Goal: Task Accomplishment & Management: Use online tool/utility

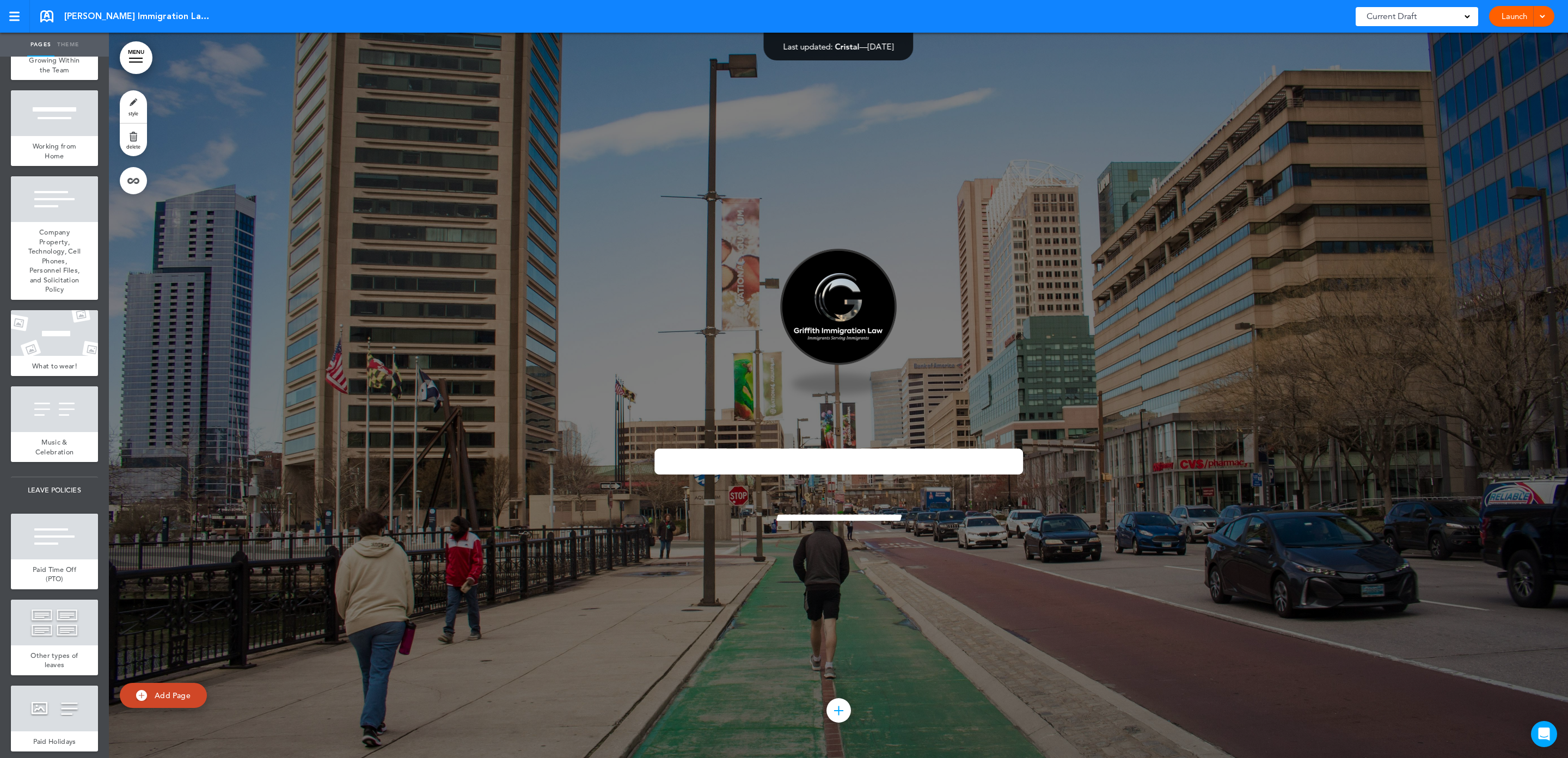
scroll to position [1469, 0]
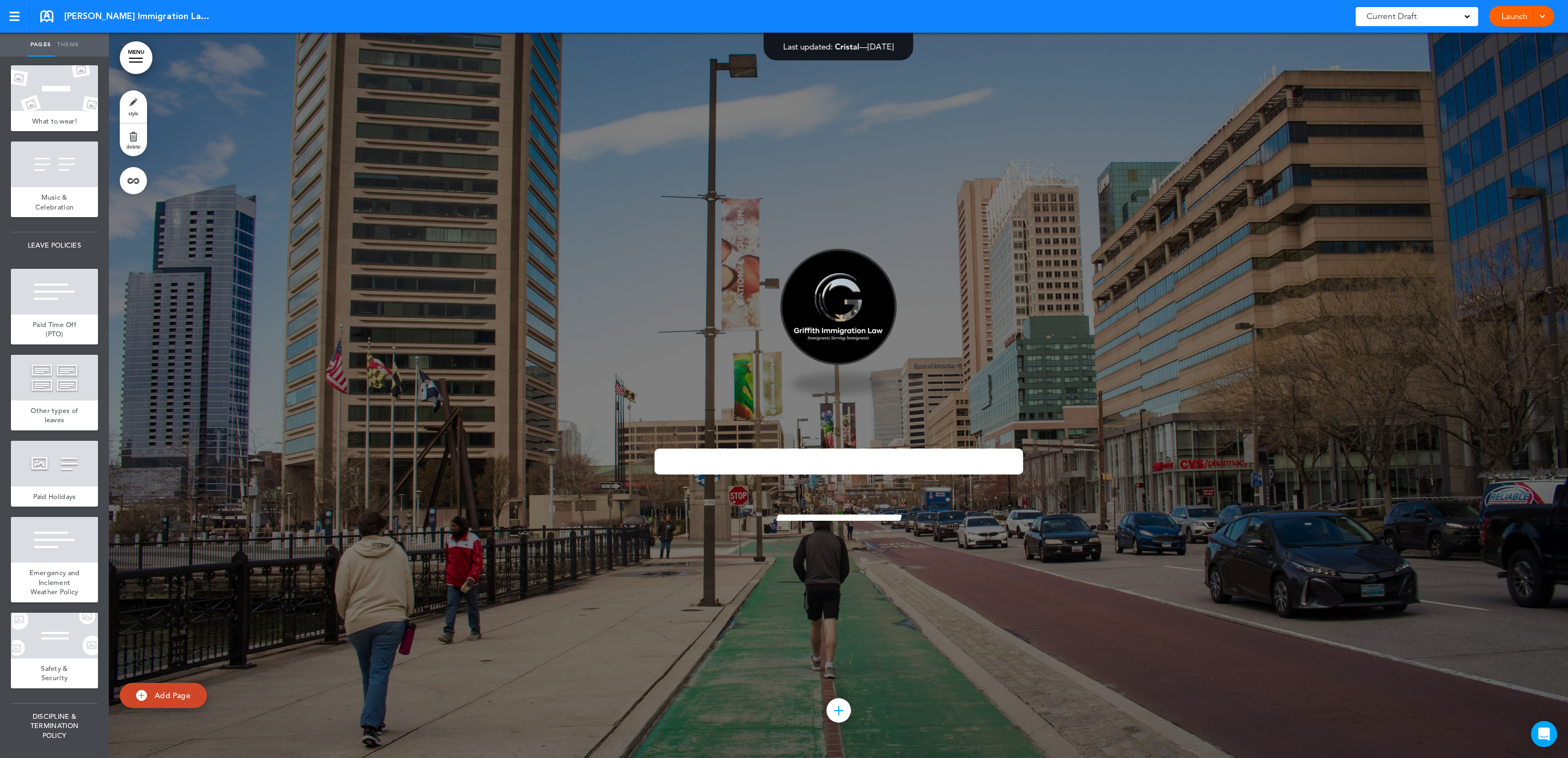
click at [48, 315] on div at bounding box center [54, 292] width 87 height 46
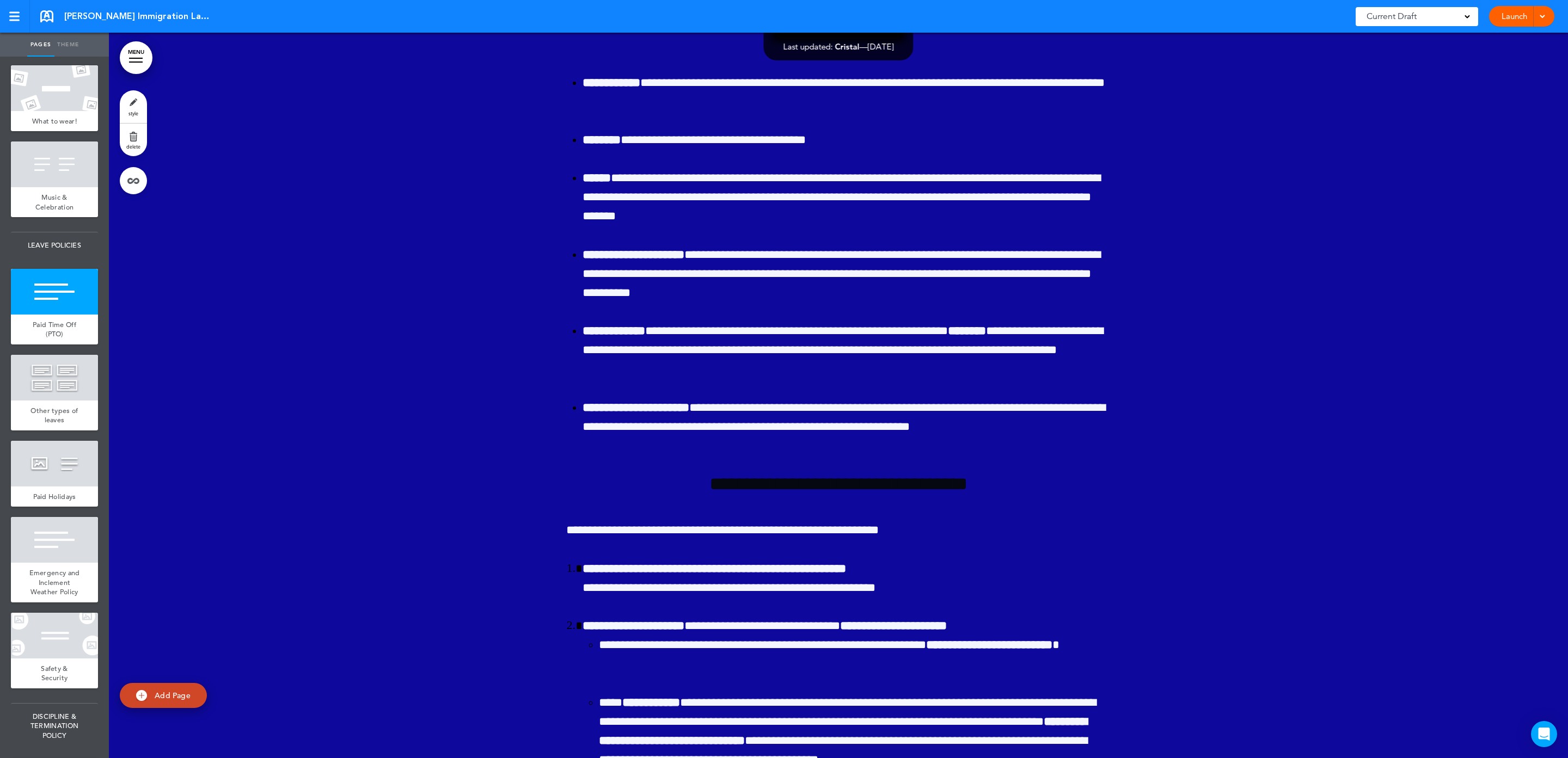
scroll to position [16679, 0]
click at [135, 107] on link "style" at bounding box center [133, 106] width 27 height 33
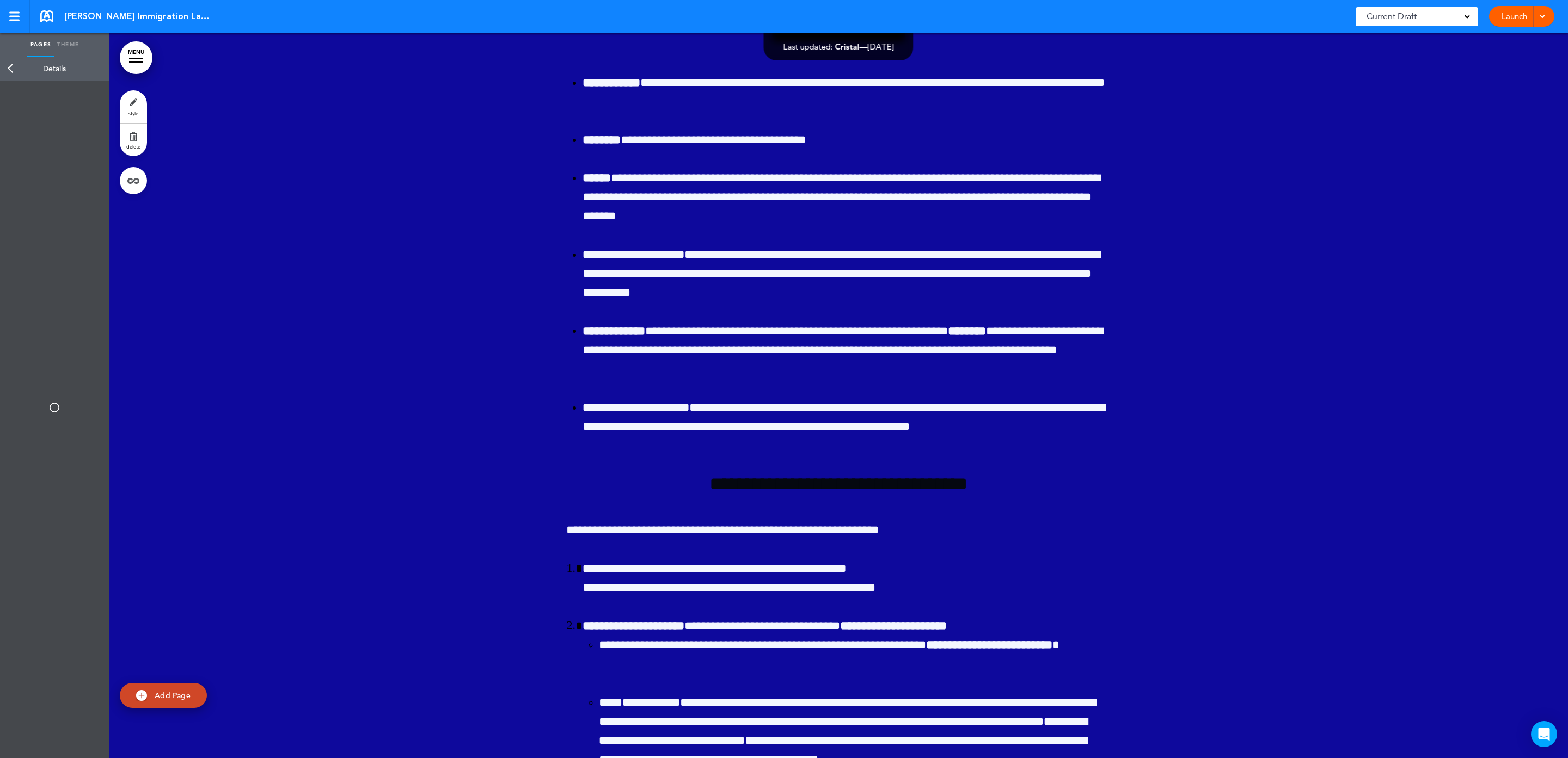
click at [132, 109] on link "style" at bounding box center [133, 106] width 27 height 33
click at [69, 119] on div "Background" at bounding box center [54, 135] width 98 height 32
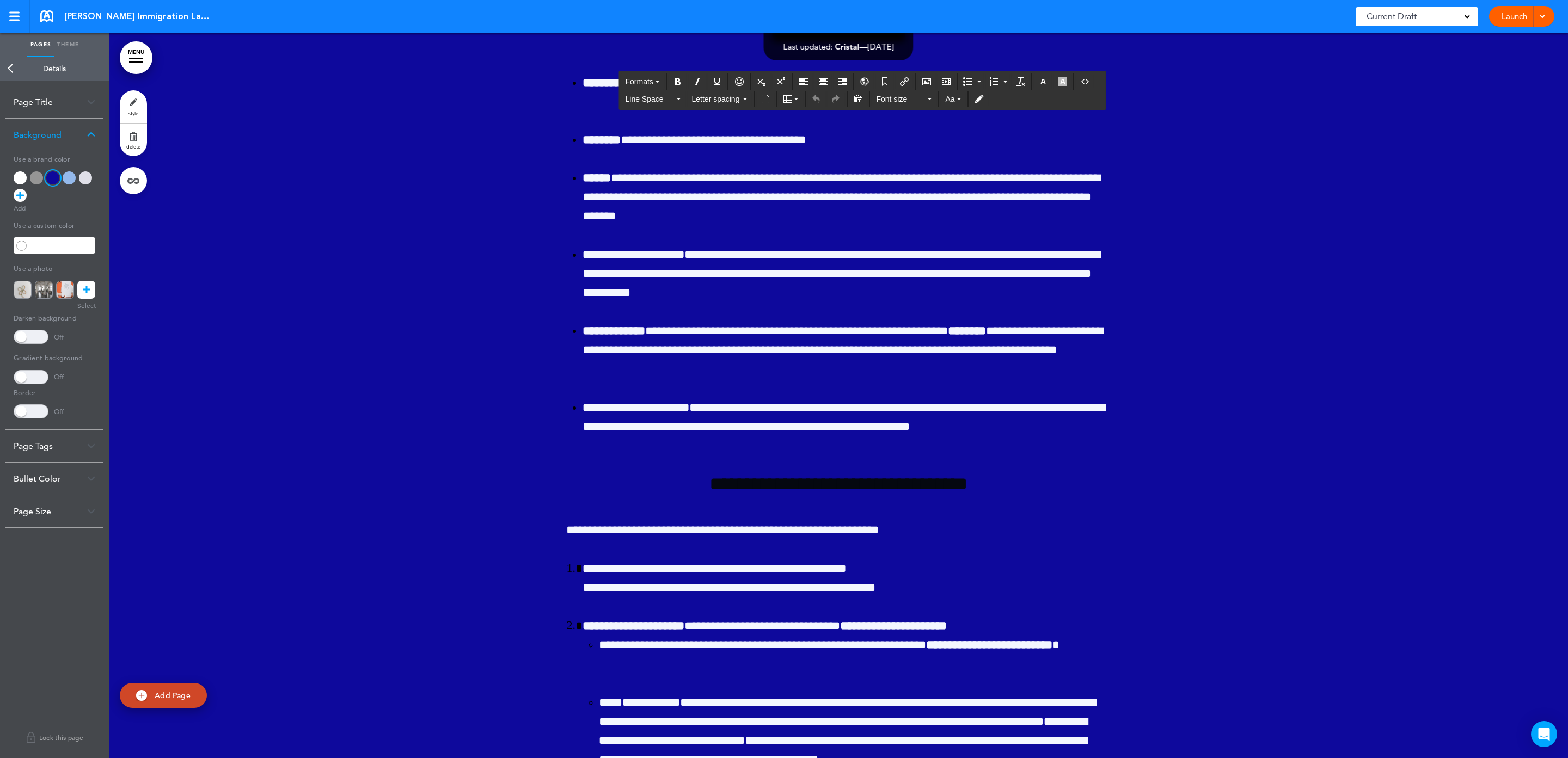
click at [1071, 88] on button "button" at bounding box center [1062, 82] width 17 height 15
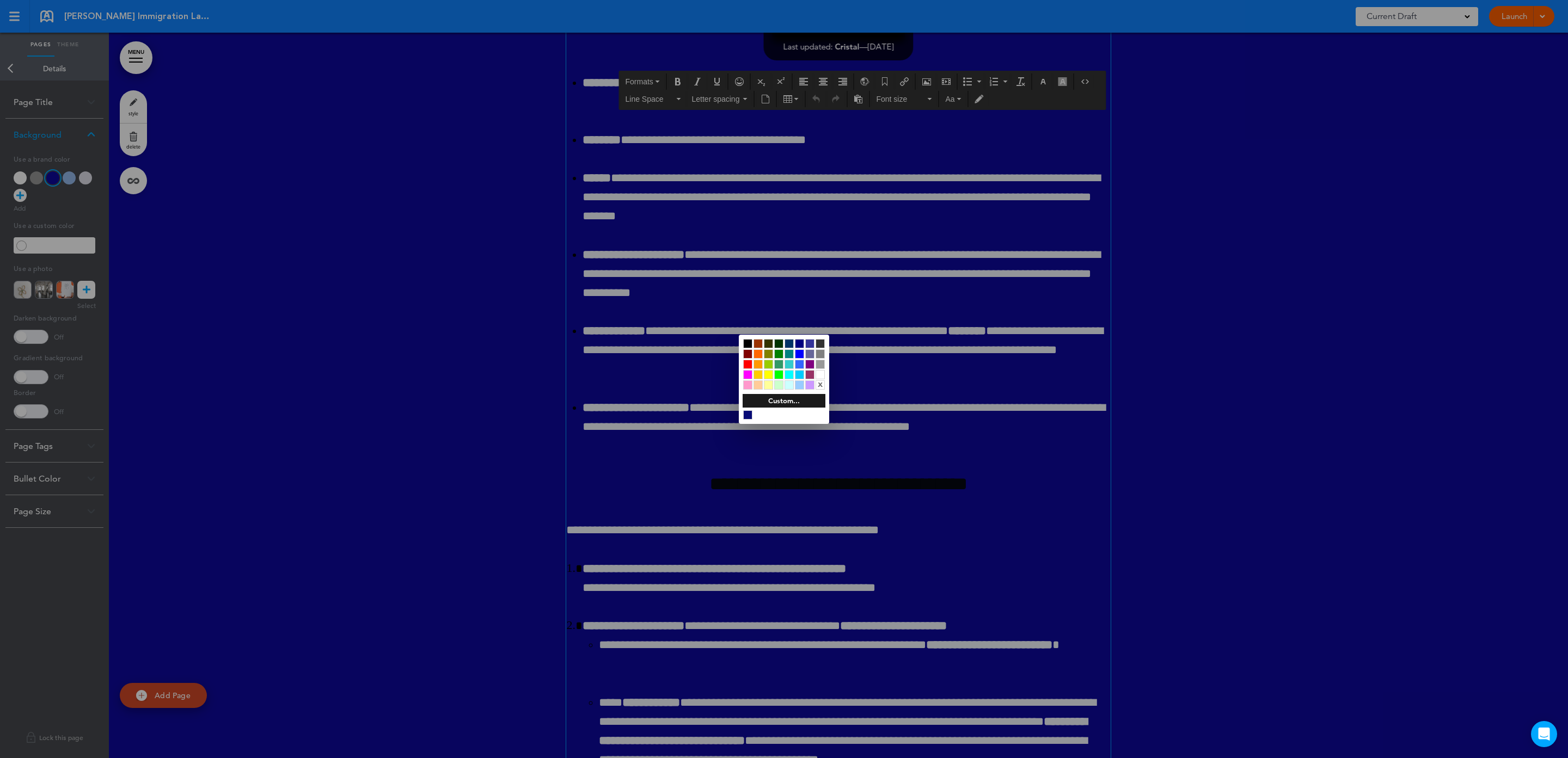
click at [748, 342] on div at bounding box center [747, 344] width 9 height 9
click at [918, 297] on div at bounding box center [784, 379] width 1568 height 758
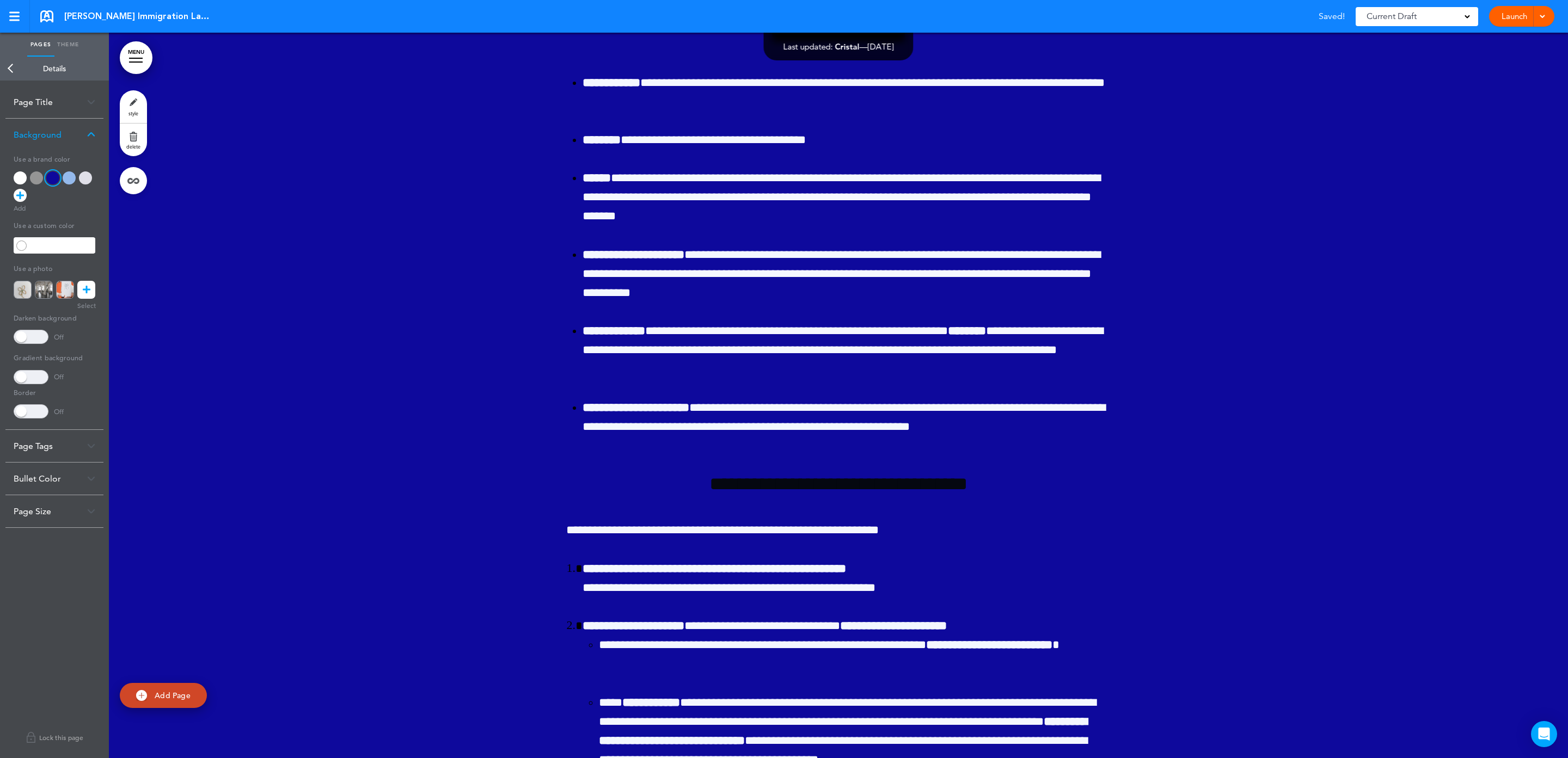
drag, startPoint x: 680, startPoint y: 62, endPoint x: 692, endPoint y: 80, distance: 21.6
click at [680, 63] on div "**********" at bounding box center [838, 579] width 544 height 1957
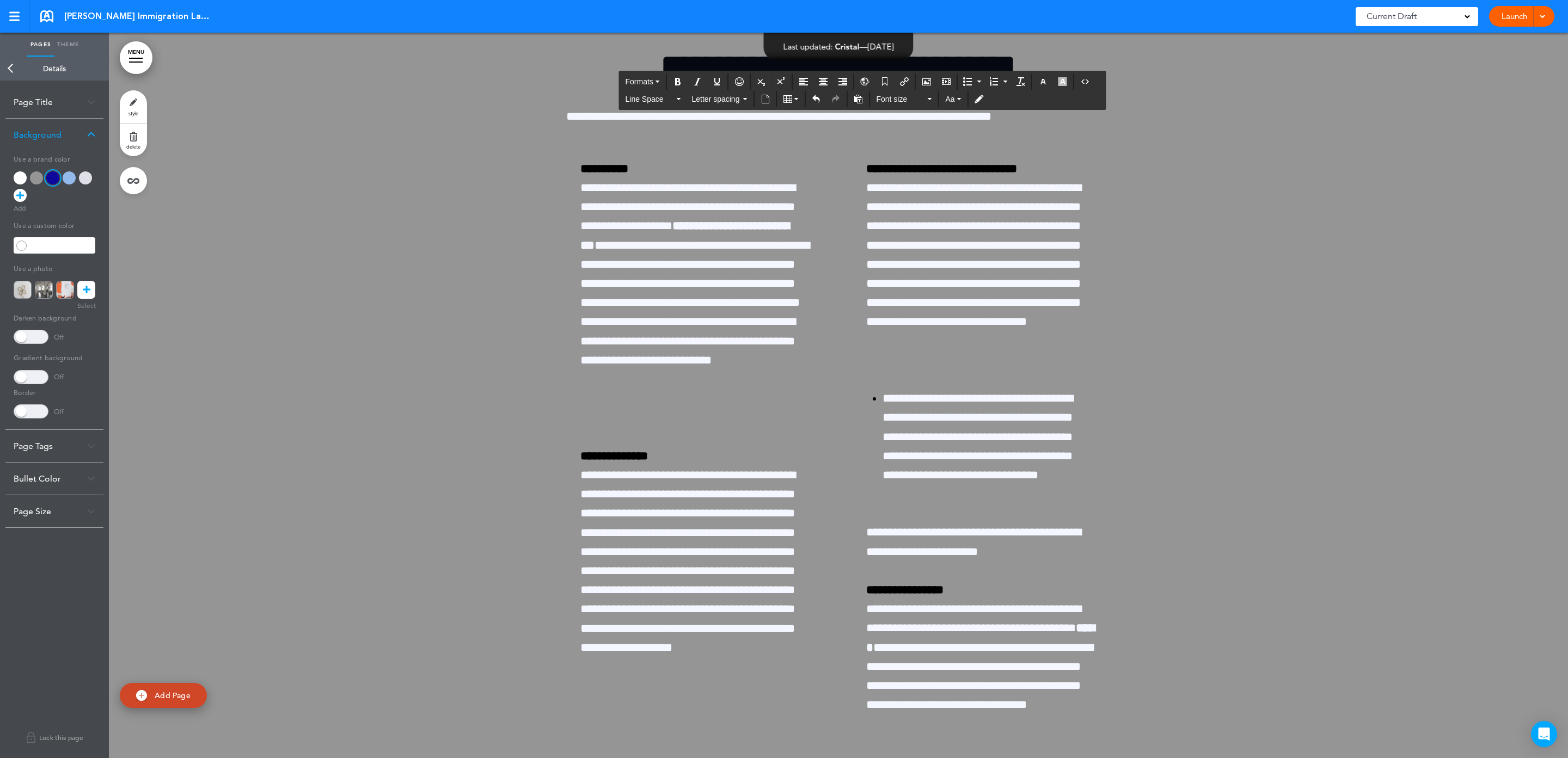
scroll to position [18212, 0]
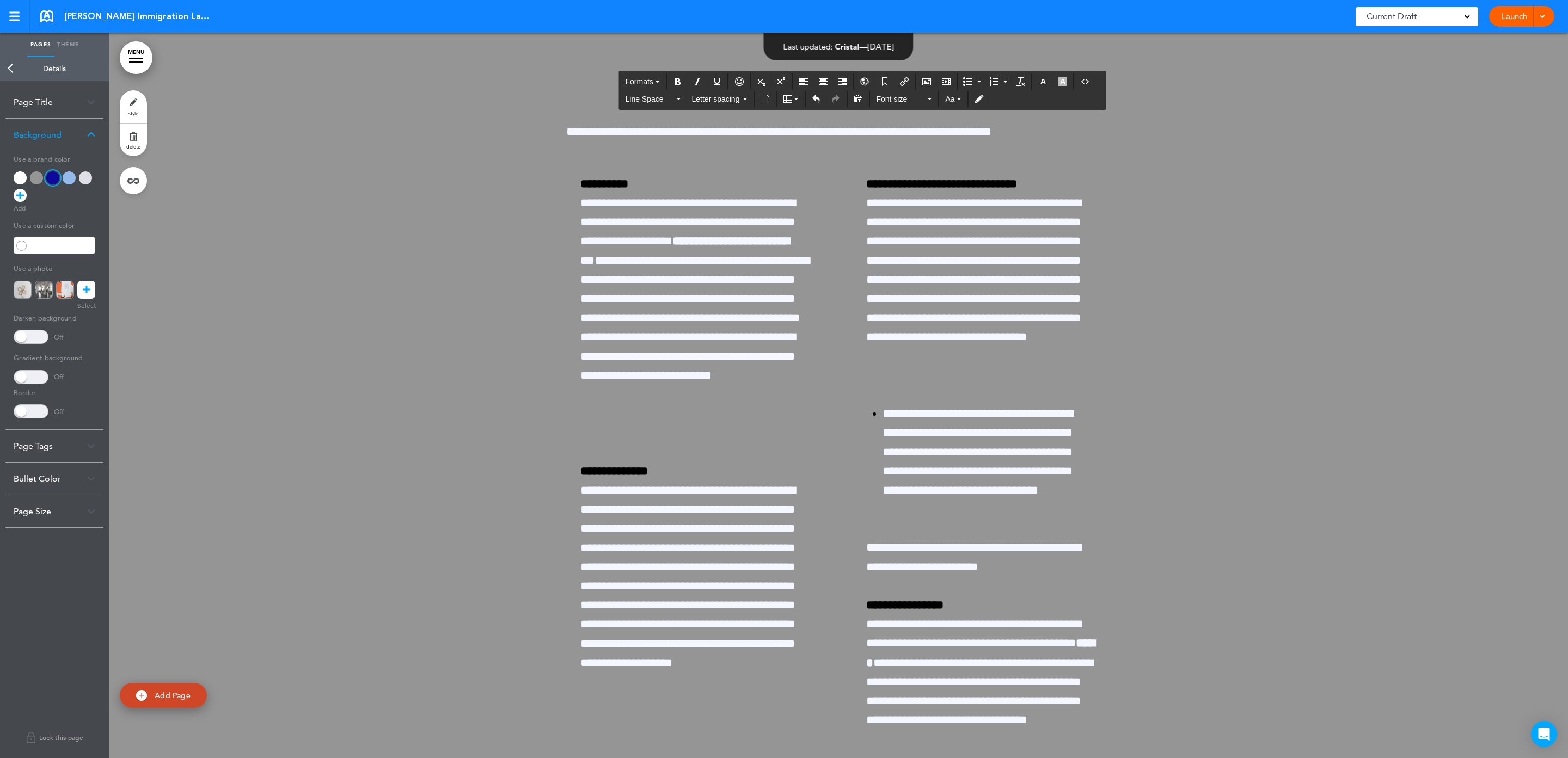
drag, startPoint x: 574, startPoint y: 95, endPoint x: 923, endPoint y: 400, distance: 463.5
click at [1052, 87] on button "button" at bounding box center [1042, 82] width 17 height 15
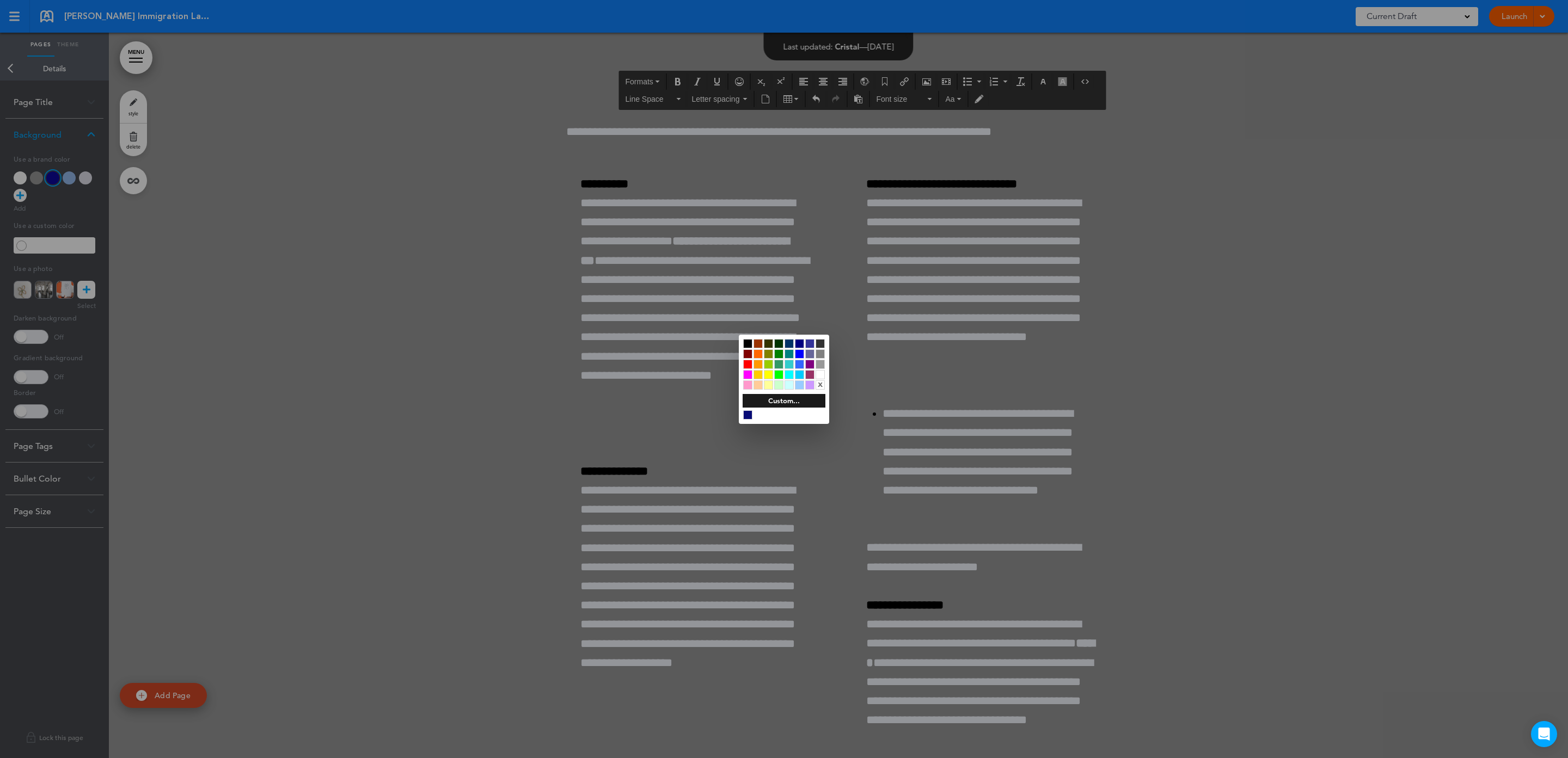
click at [747, 345] on div at bounding box center [747, 344] width 9 height 9
click at [916, 322] on div at bounding box center [784, 379] width 1568 height 758
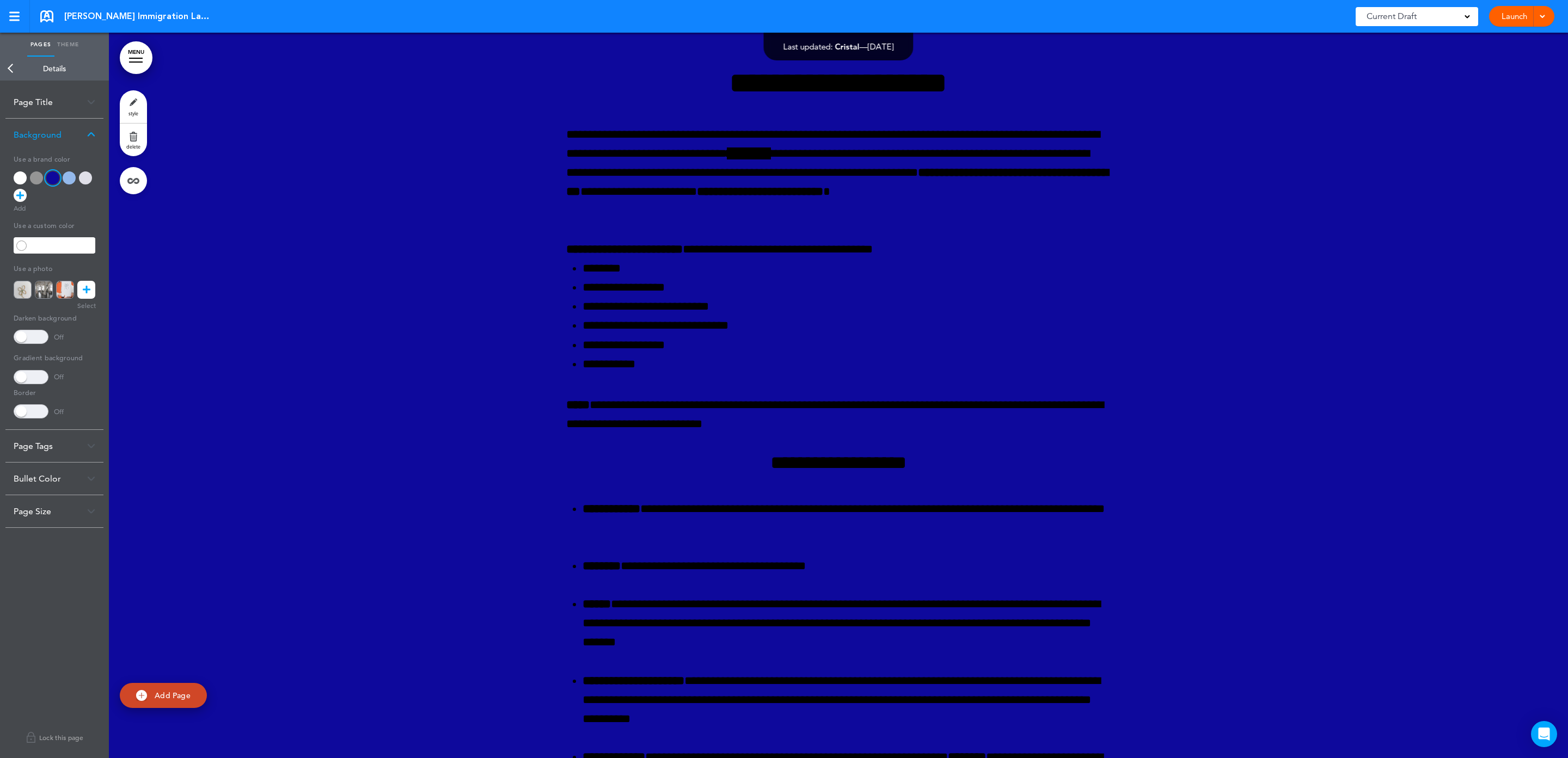
scroll to position [16742, 0]
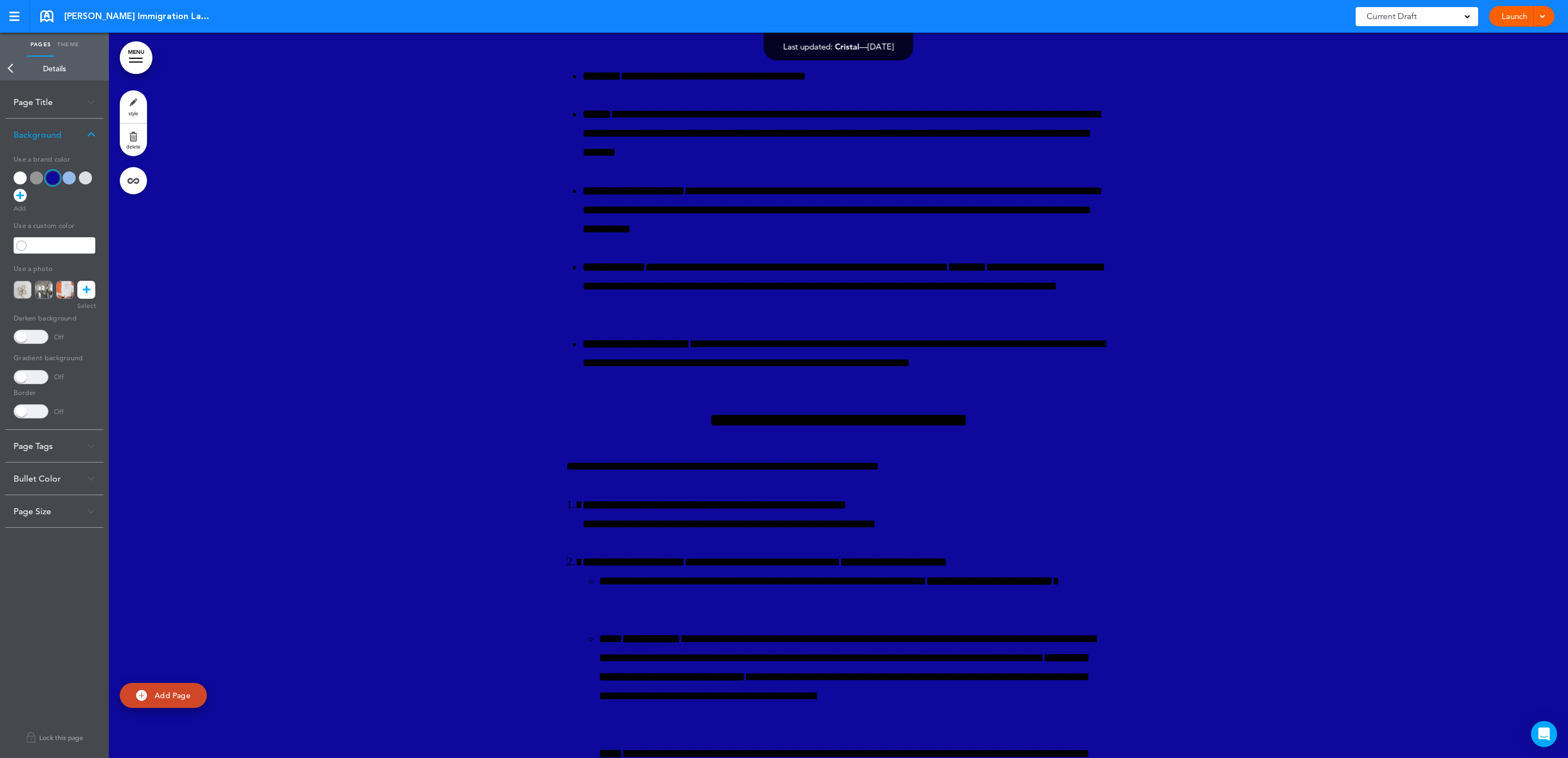
click at [445, 418] on div at bounding box center [838, 516] width 1459 height 1957
click at [15, 178] on div at bounding box center [20, 178] width 13 height 13
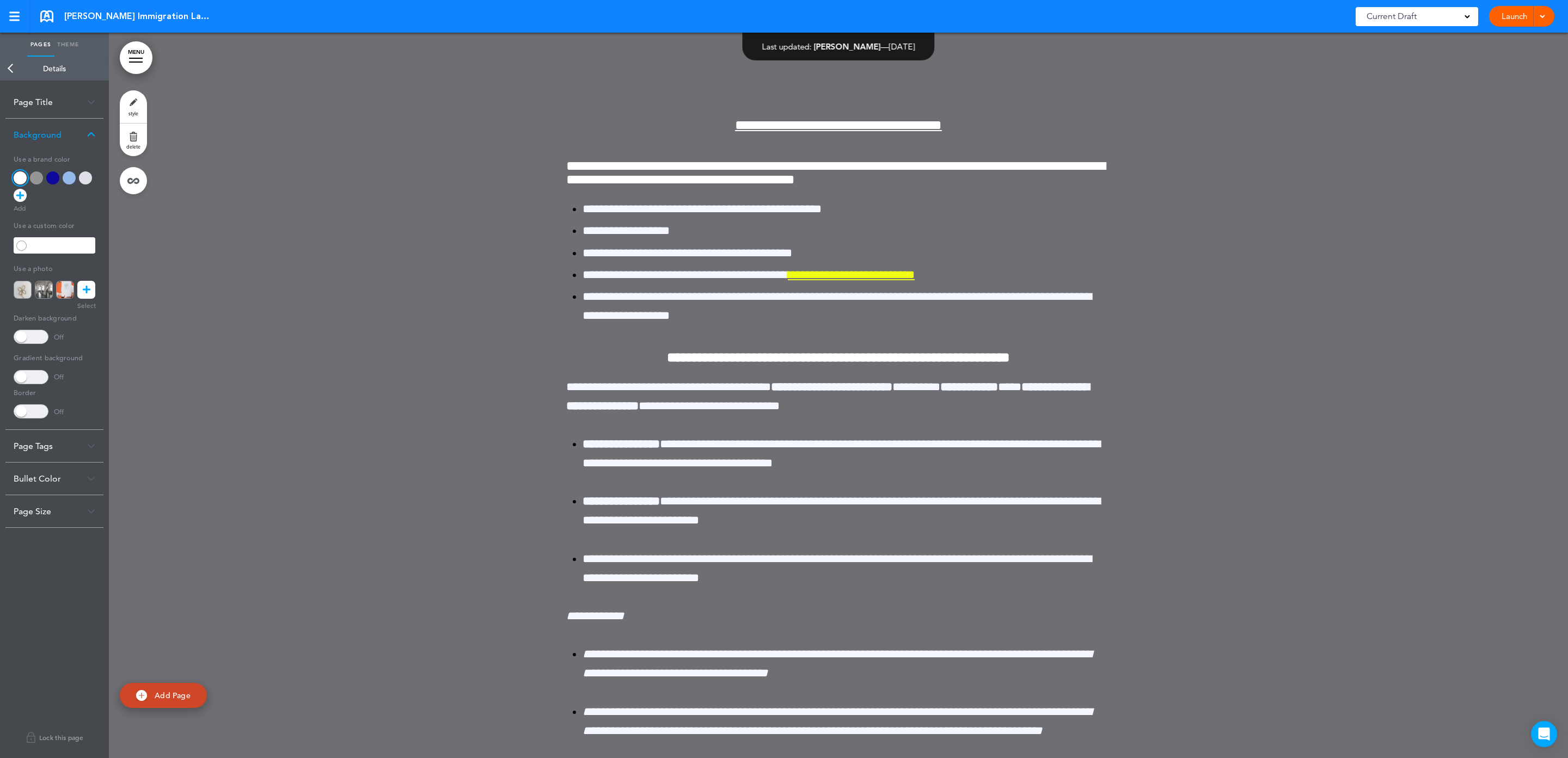
scroll to position [11599, 0]
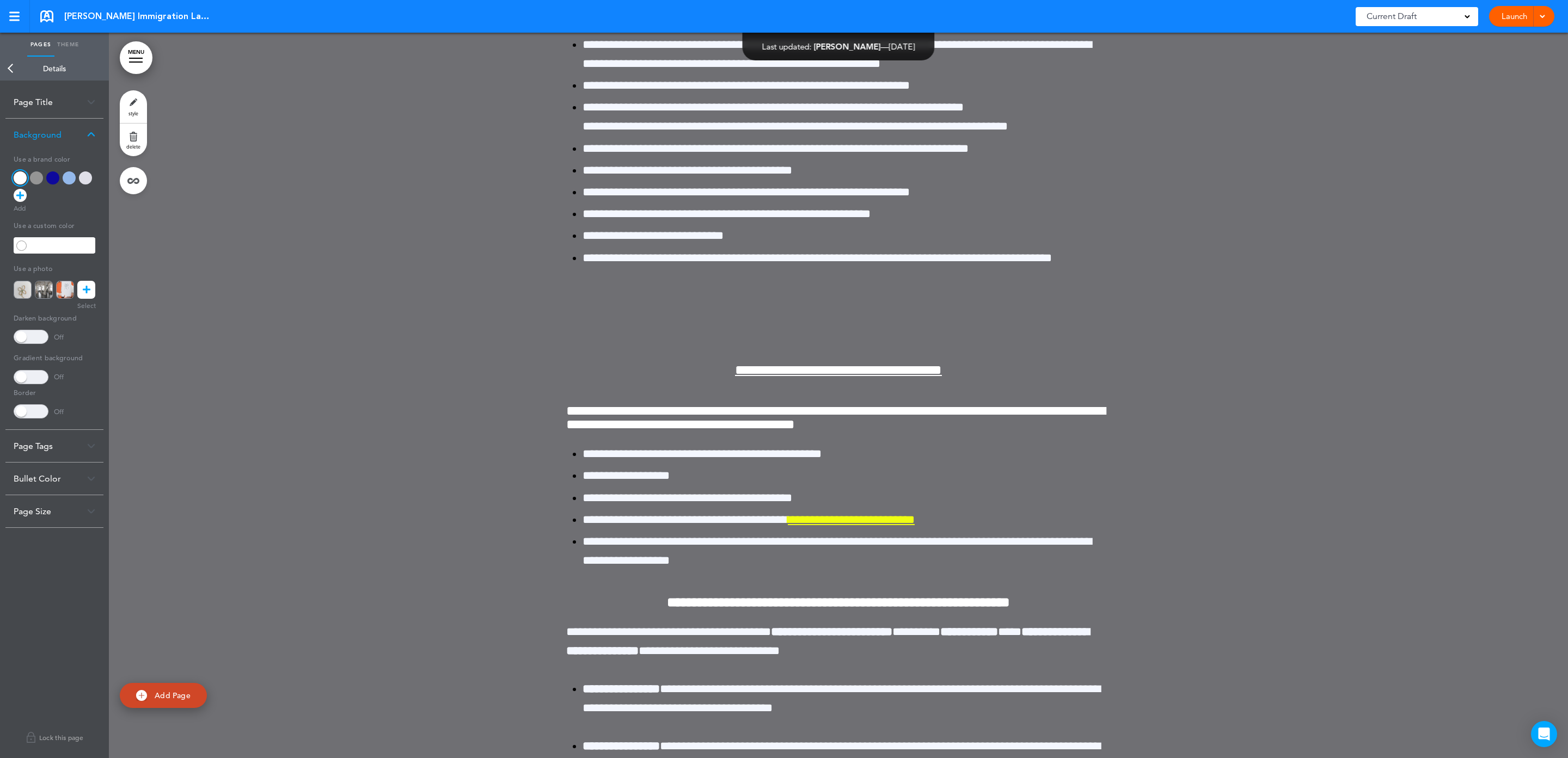
click at [884, 344] on p at bounding box center [846, 335] width 528 height 19
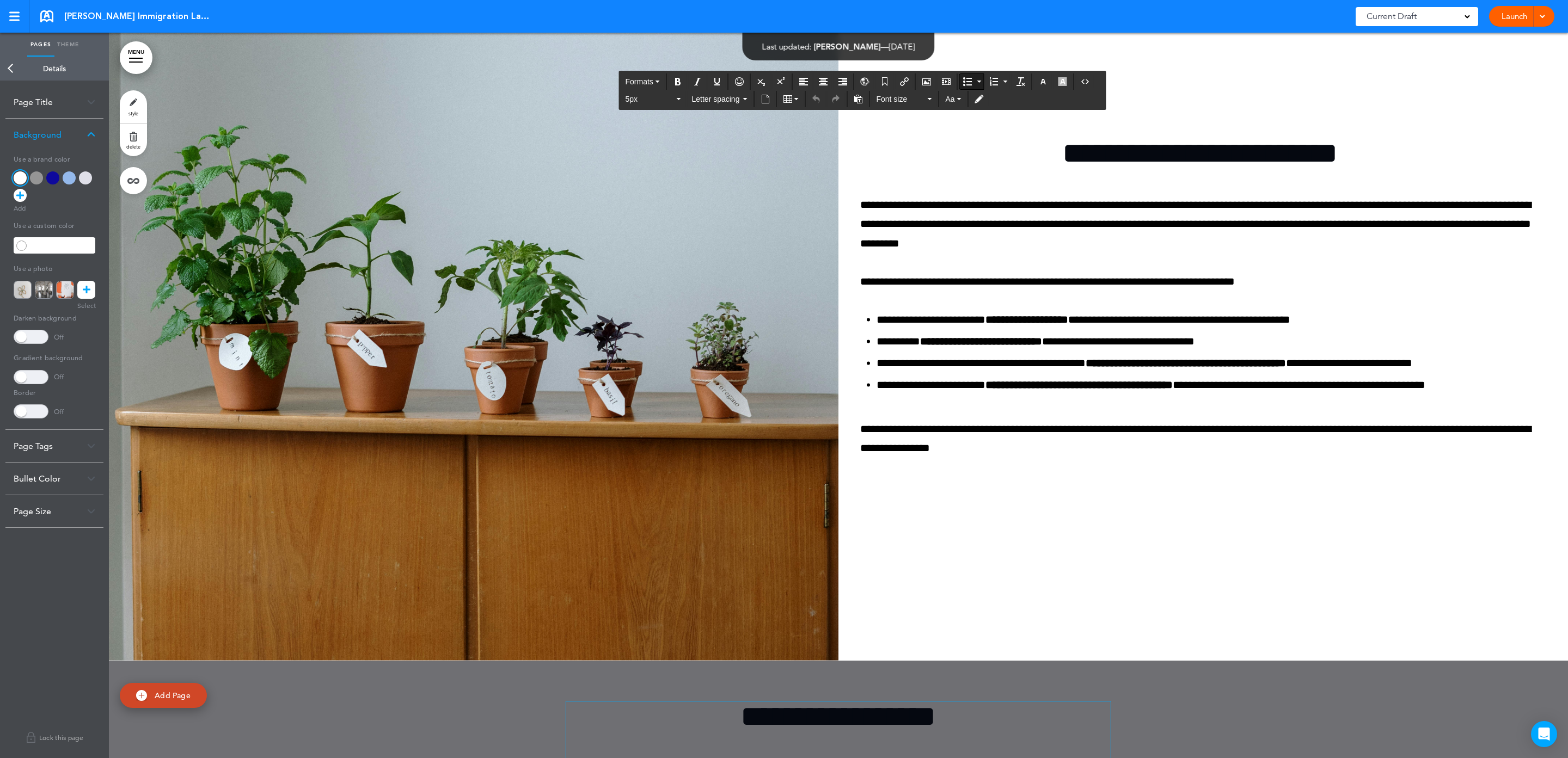
scroll to position [10129, 0]
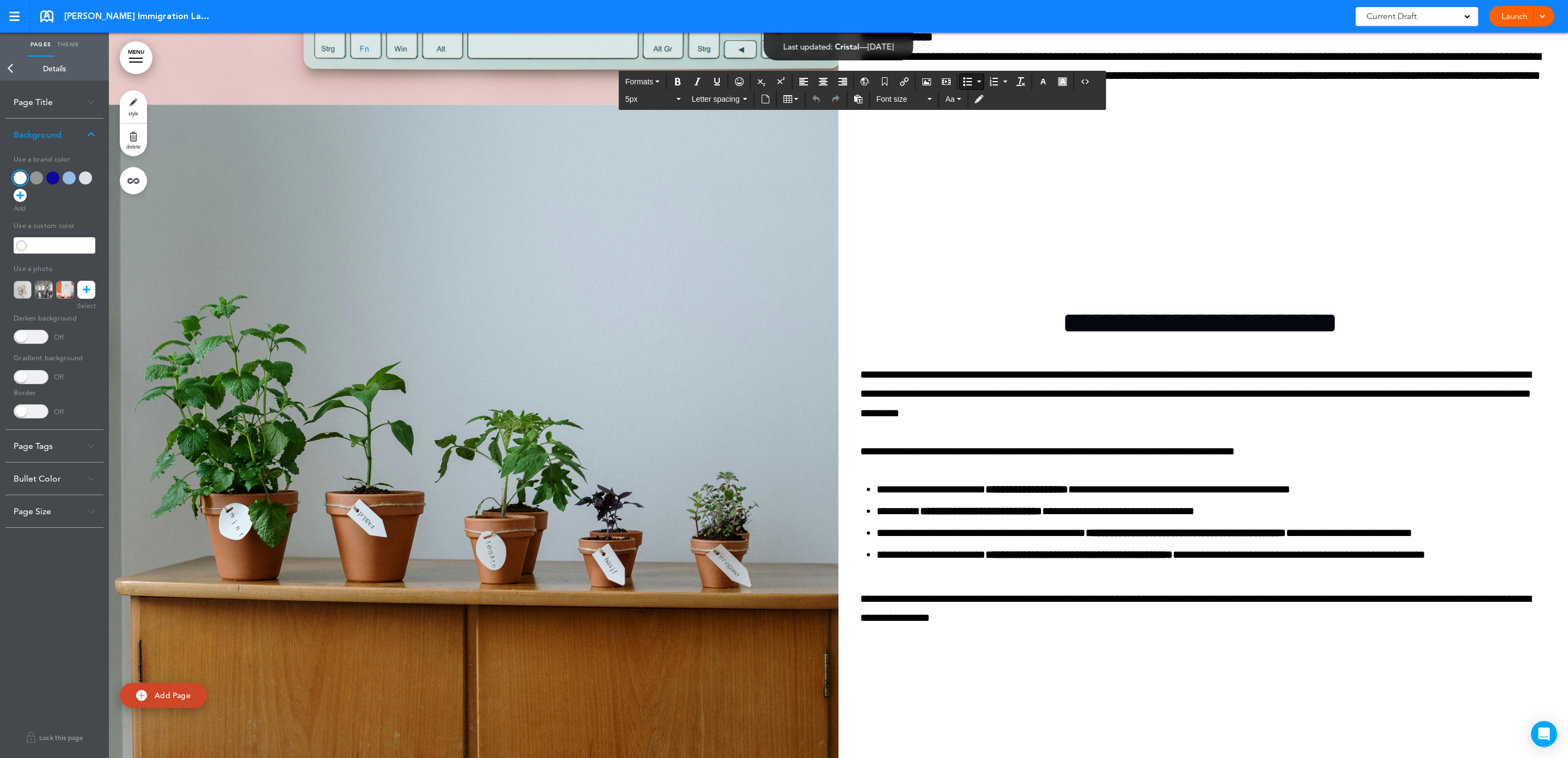
click at [980, 312] on div "**********" at bounding box center [838, 468] width 1459 height 725
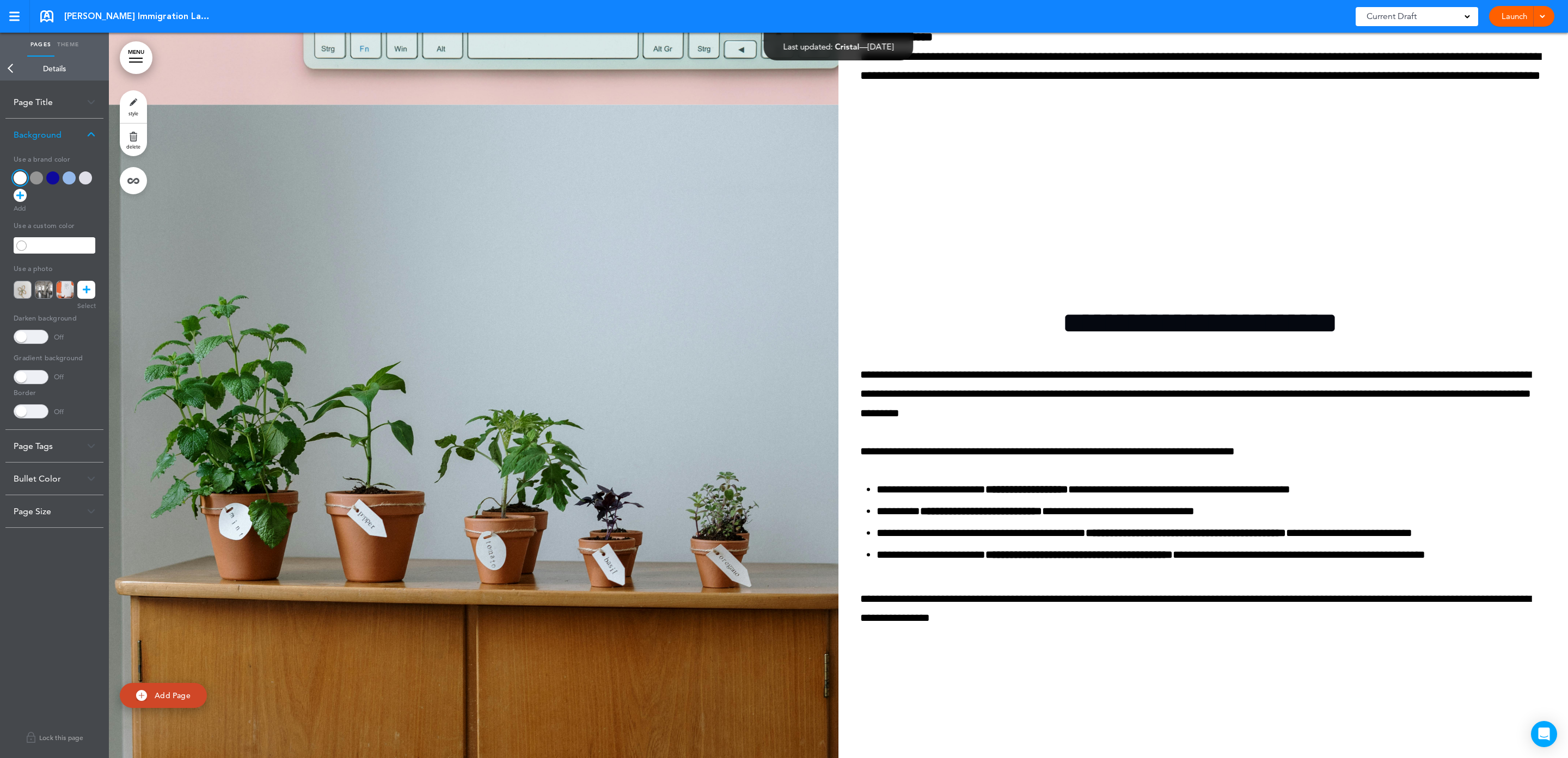
click at [916, 353] on div "**********" at bounding box center [838, 468] width 1459 height 725
click at [895, 289] on div "**********" at bounding box center [838, 468] width 1459 height 725
click at [12, 63] on link "Back" at bounding box center [11, 69] width 22 height 24
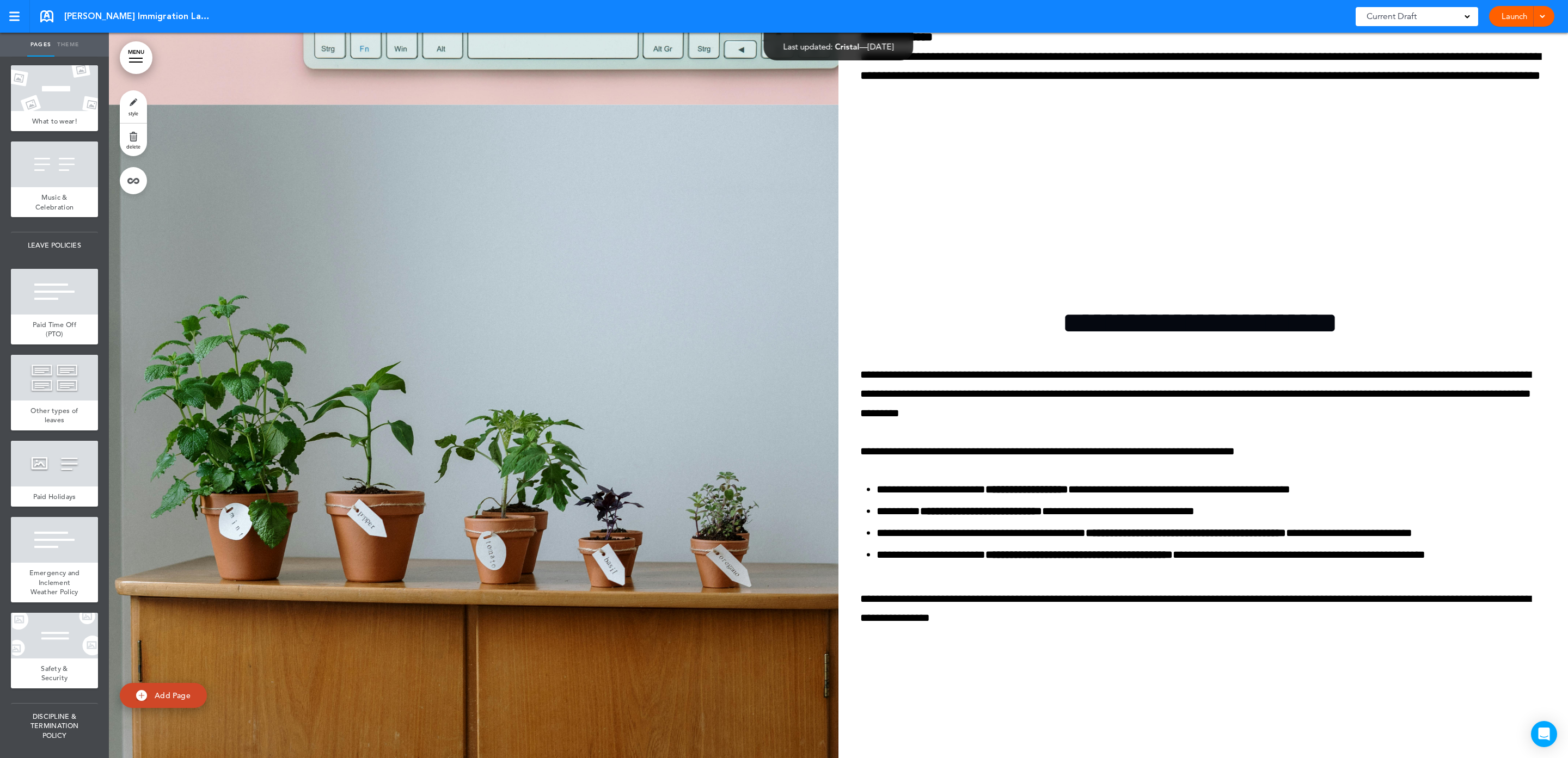
click at [41, 315] on div at bounding box center [54, 292] width 87 height 46
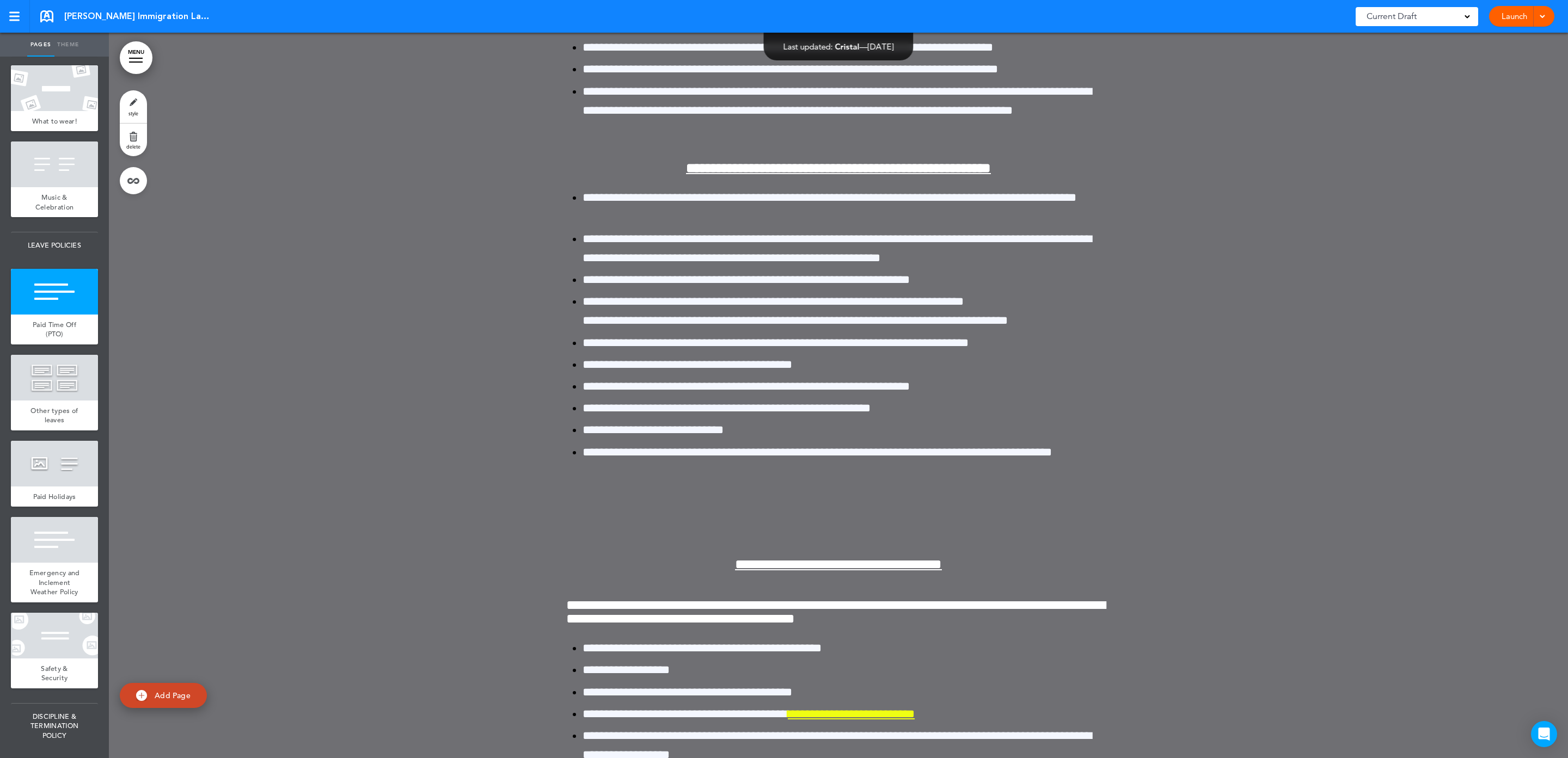
scroll to position [16679, 0]
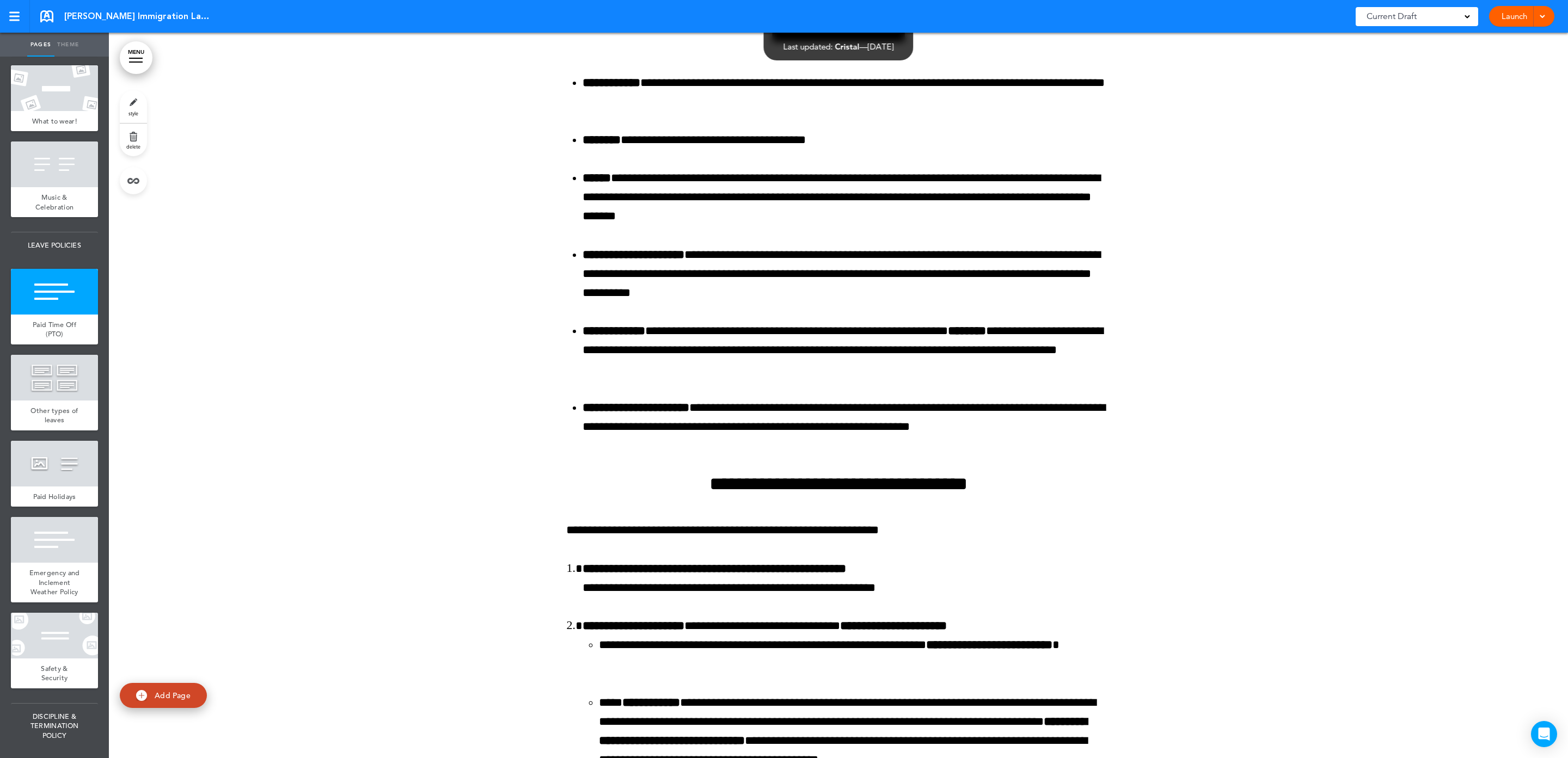
click at [1230, 529] on div at bounding box center [838, 579] width 1459 height 1957
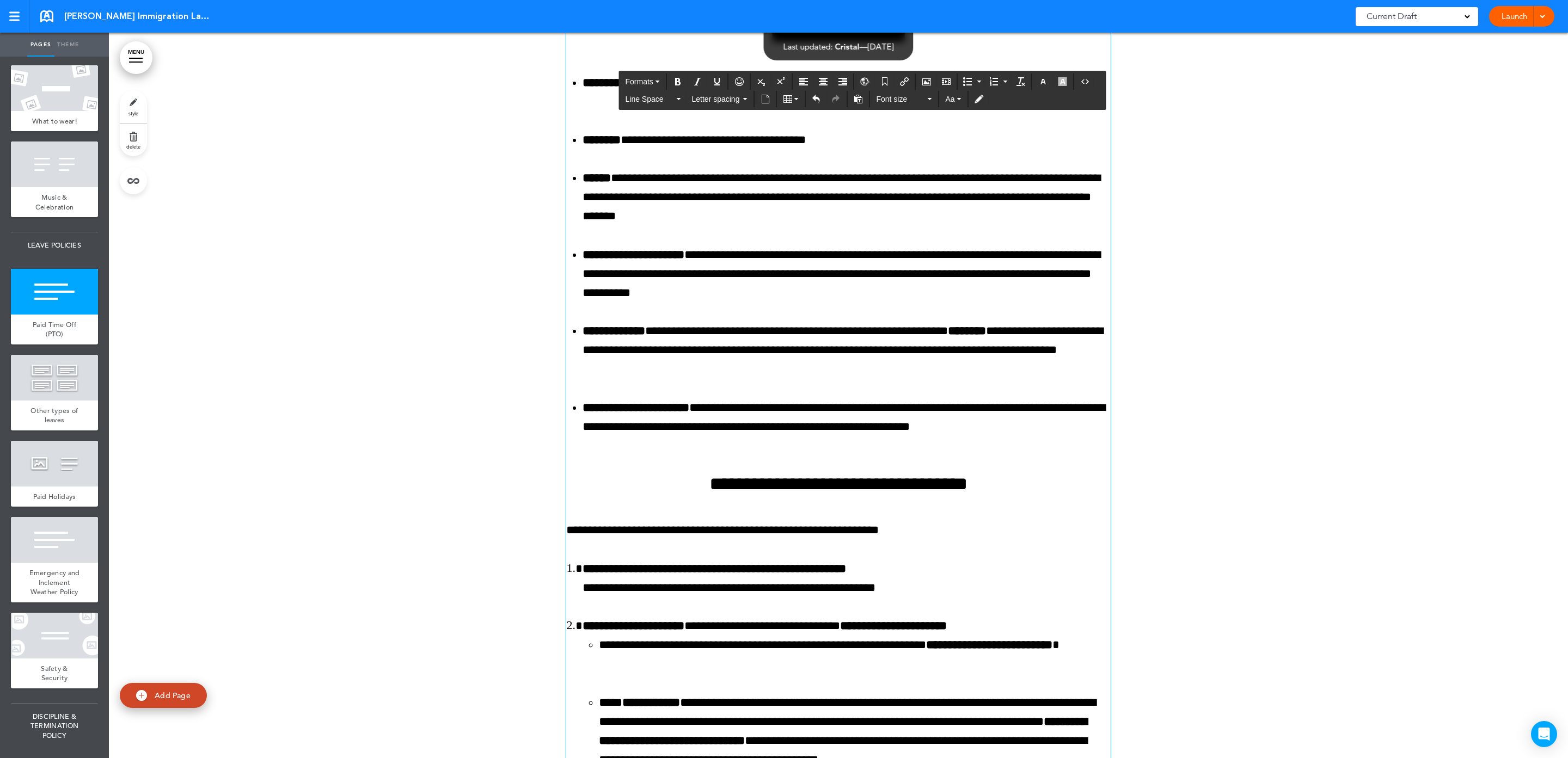
drag, startPoint x: 888, startPoint y: 152, endPoint x: 814, endPoint y: 155, distance: 74.1
click at [1071, 80] on button "button" at bounding box center [1062, 82] width 17 height 15
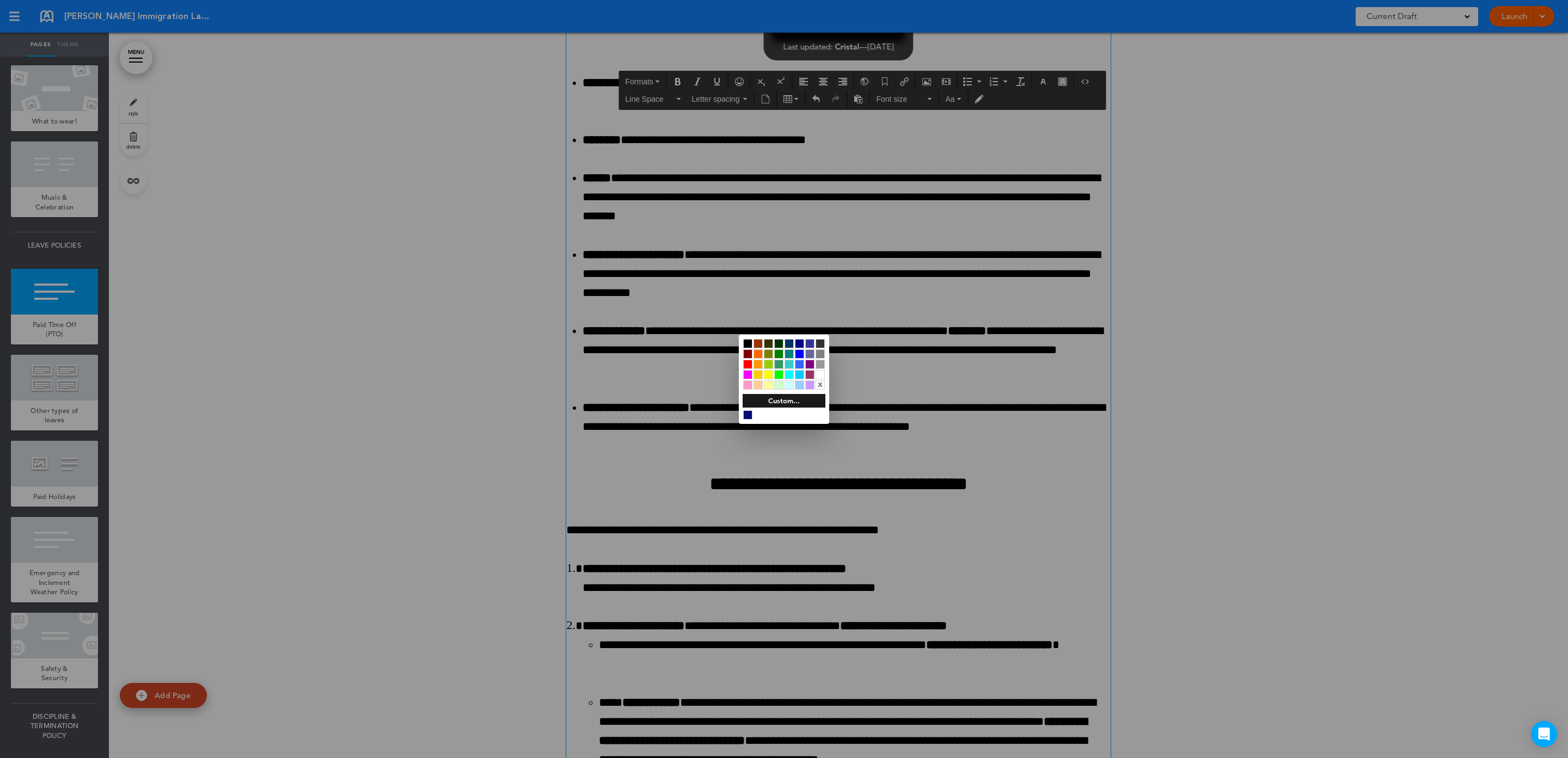
click at [823, 385] on div "x" at bounding box center [820, 385] width 9 height 9
click at [971, 301] on div at bounding box center [784, 379] width 1568 height 758
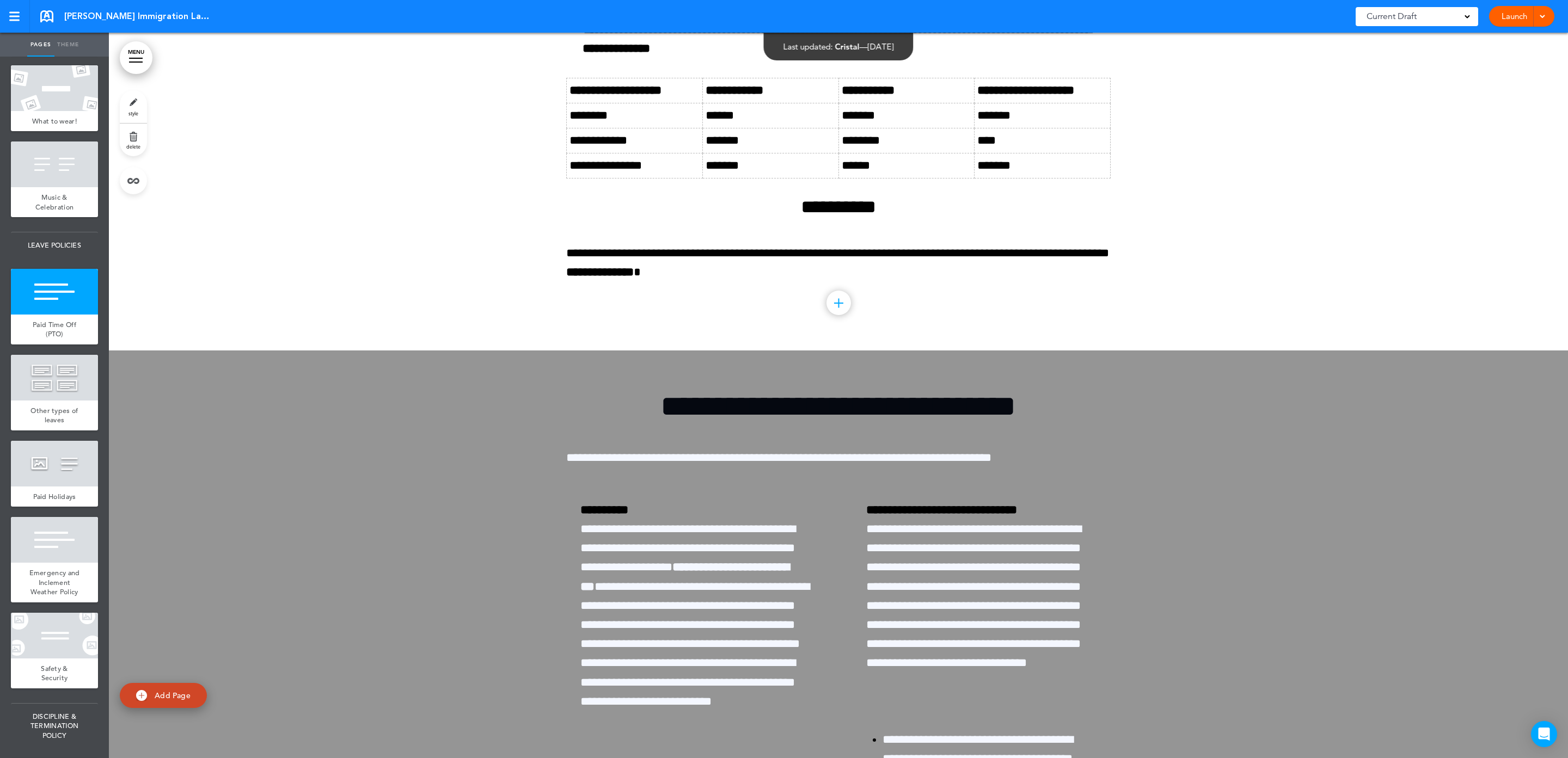
scroll to position [17903, 0]
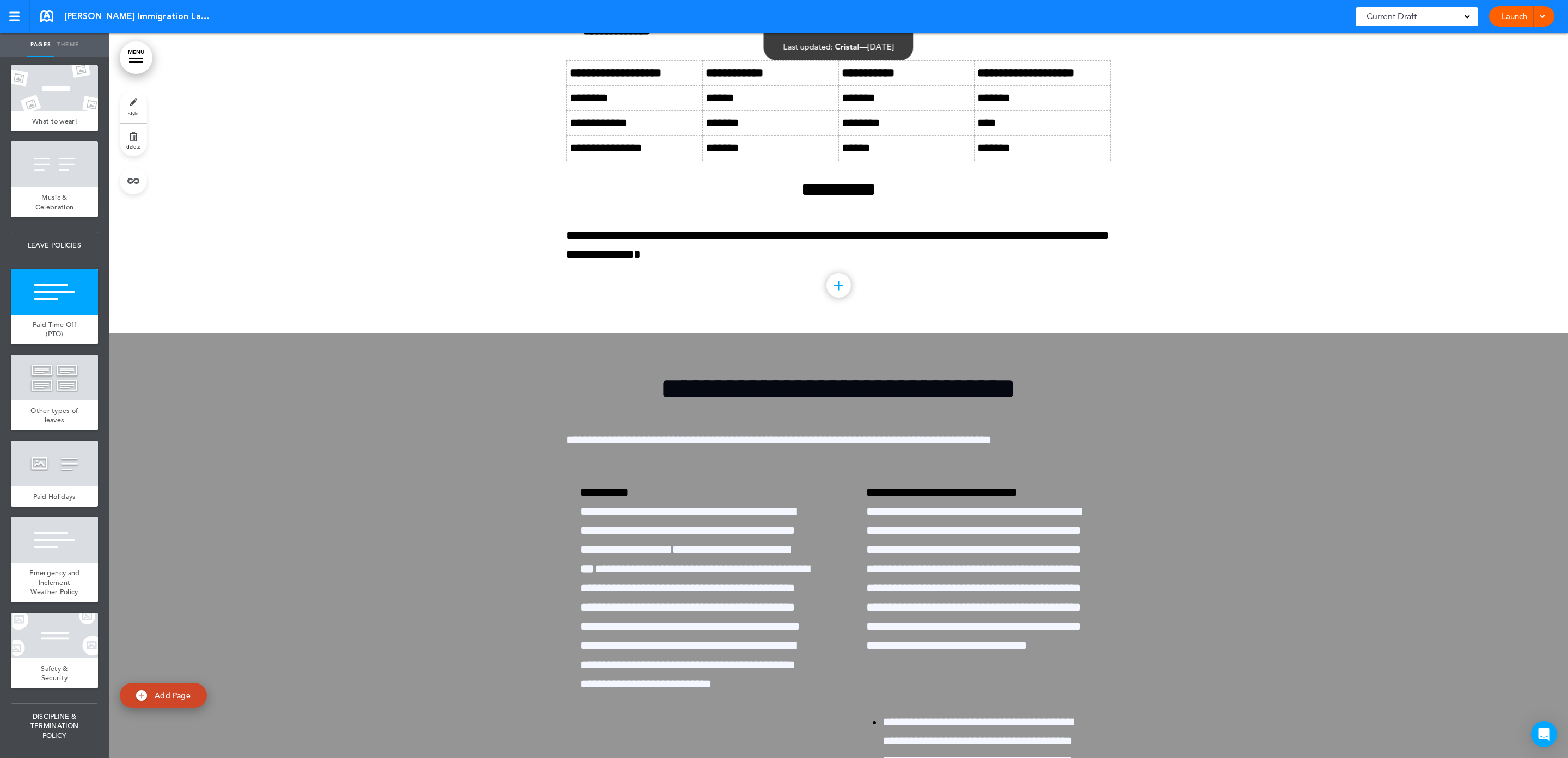
click at [574, 41] on ul "**********" at bounding box center [838, 22] width 544 height 38
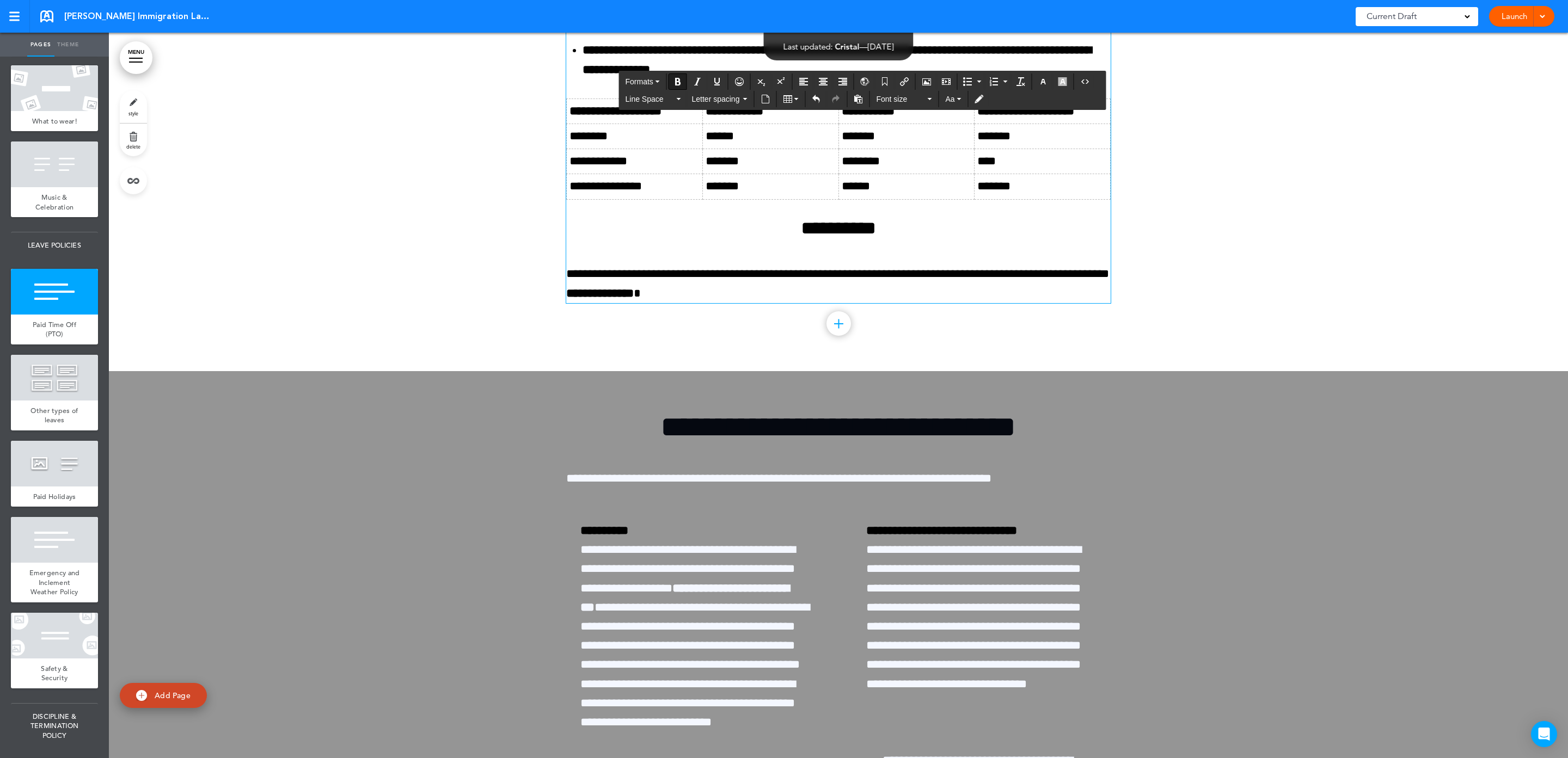
scroll to position [17658, 0]
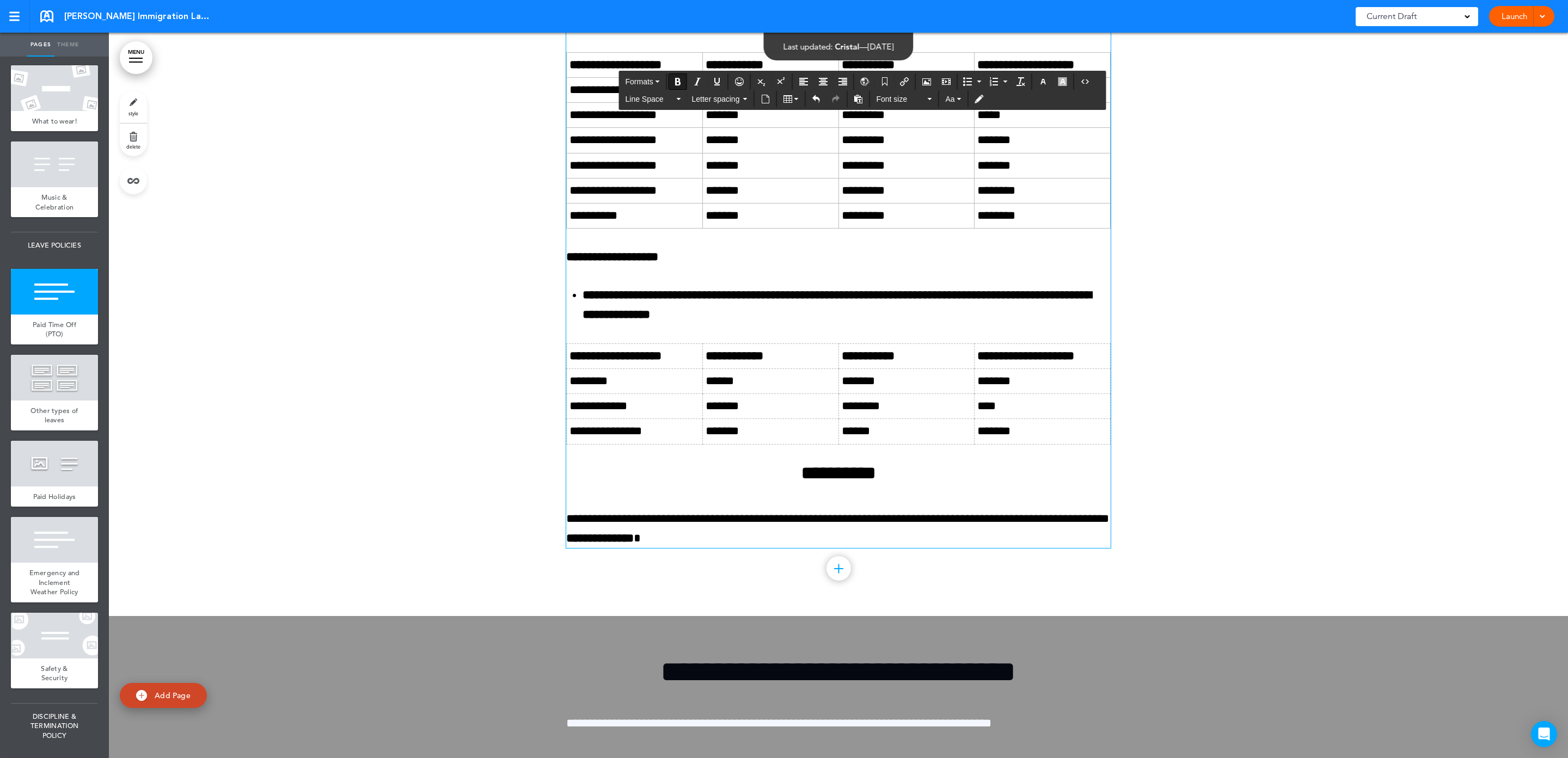
drag, startPoint x: 562, startPoint y: 390, endPoint x: 599, endPoint y: 404, distance: 39.6
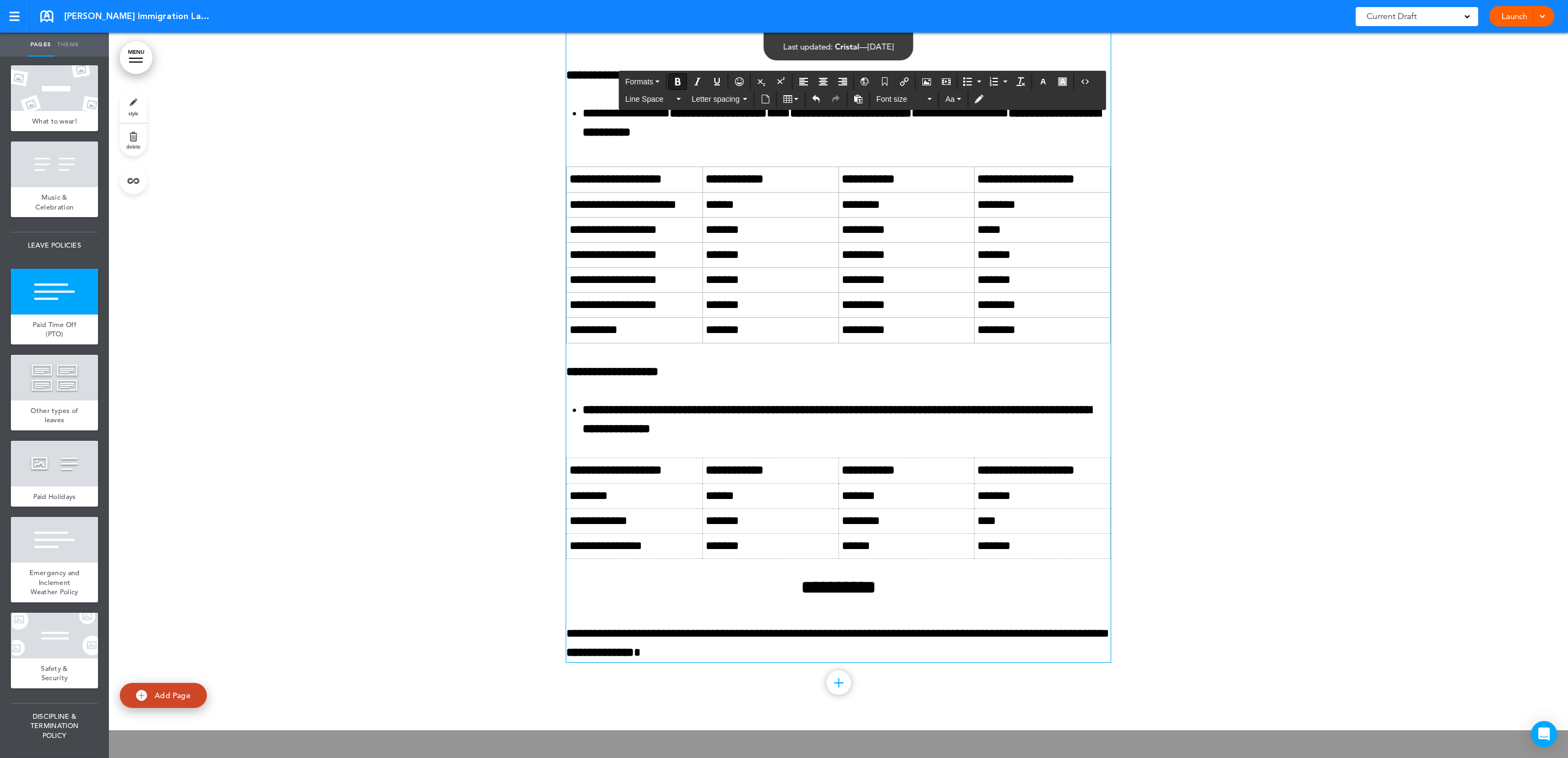
click at [784, 100] on button "Table" at bounding box center [791, 99] width 24 height 15
click at [904, 129] on link at bounding box center [904, 126] width 8 height 8
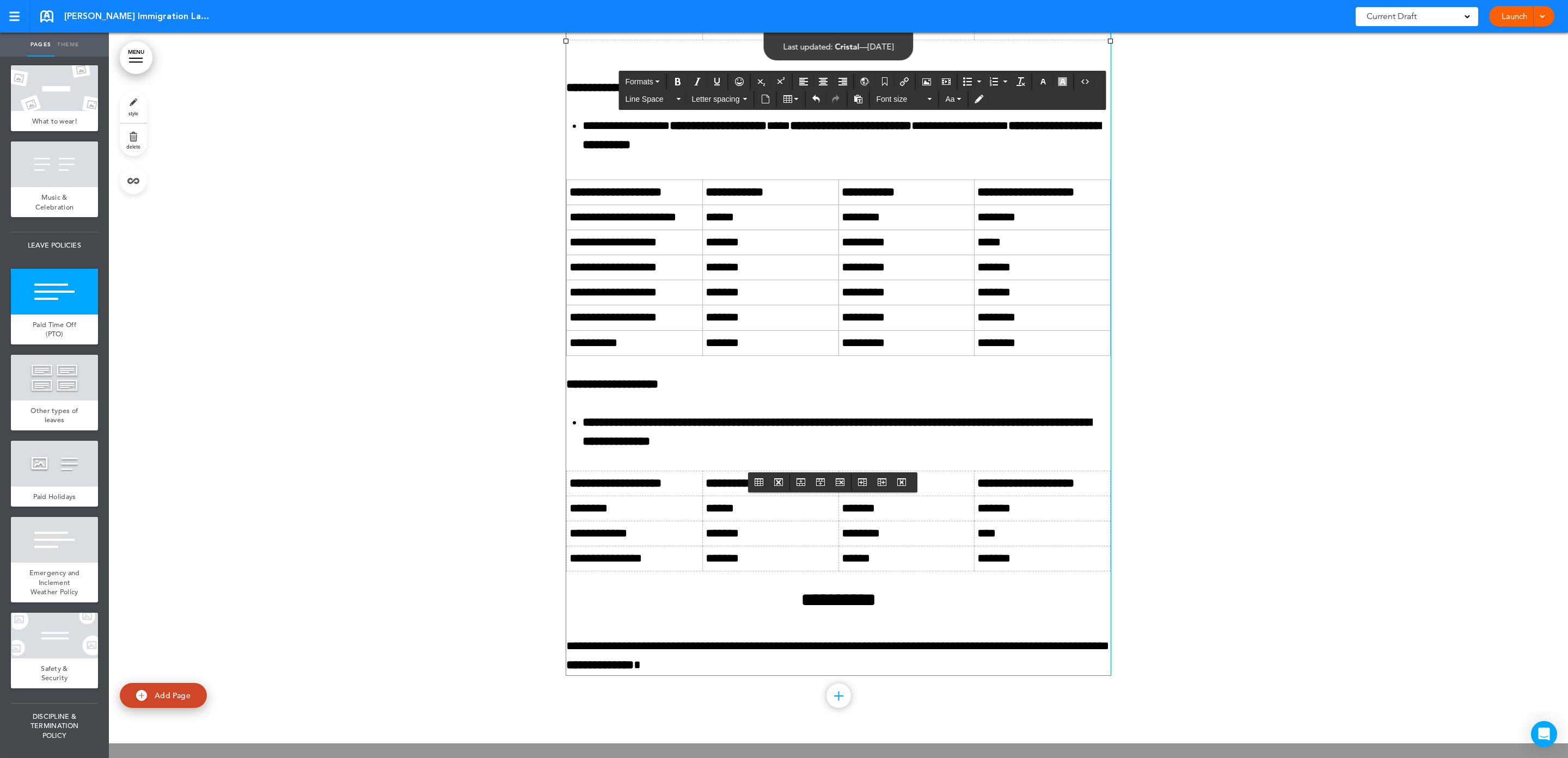
click at [667, 15] on td at bounding box center [634, 2] width 136 height 25
click at [668, 15] on td at bounding box center [634, 2] width 136 height 25
click at [658, 15] on td at bounding box center [634, 2] width 136 height 25
drag, startPoint x: 684, startPoint y: 629, endPoint x: 523, endPoint y: 637, distance: 161.2
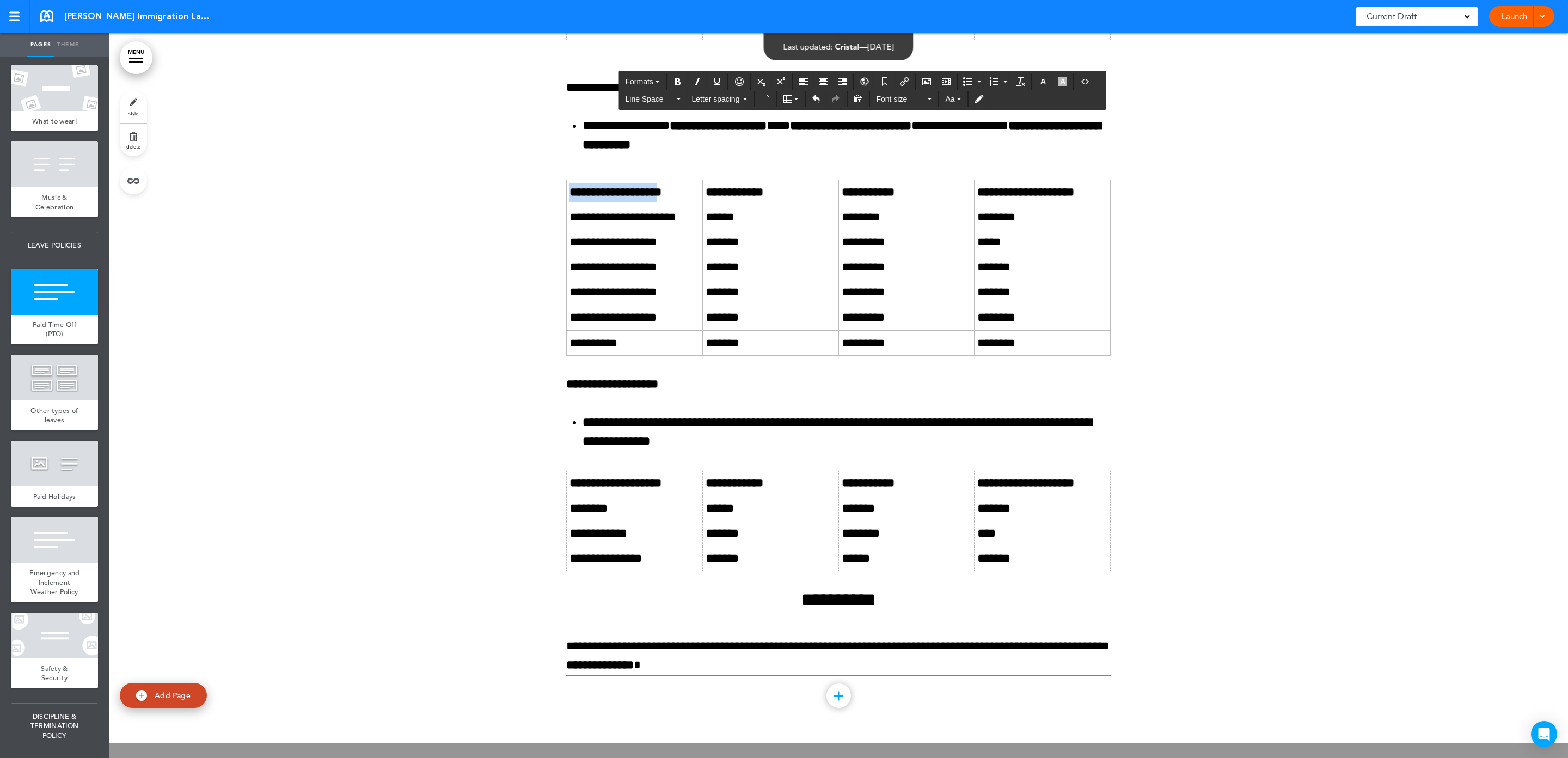
click at [631, 198] on strong "**********" at bounding box center [616, 192] width 92 height 12
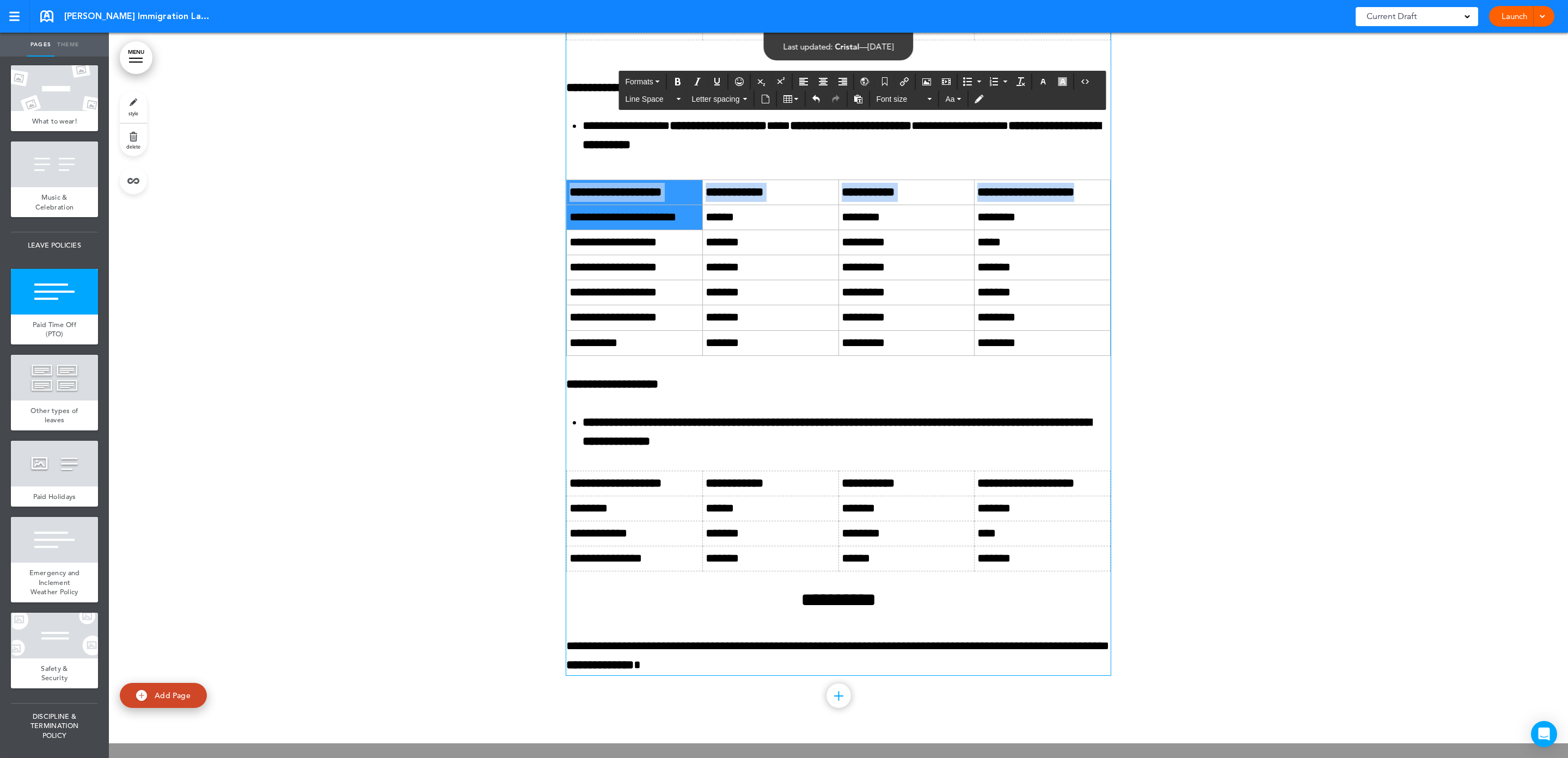
drag, startPoint x: 603, startPoint y: 641, endPoint x: 554, endPoint y: 619, distance: 53.7
click at [713, 248] on span "*******" at bounding box center [722, 242] width 33 height 12
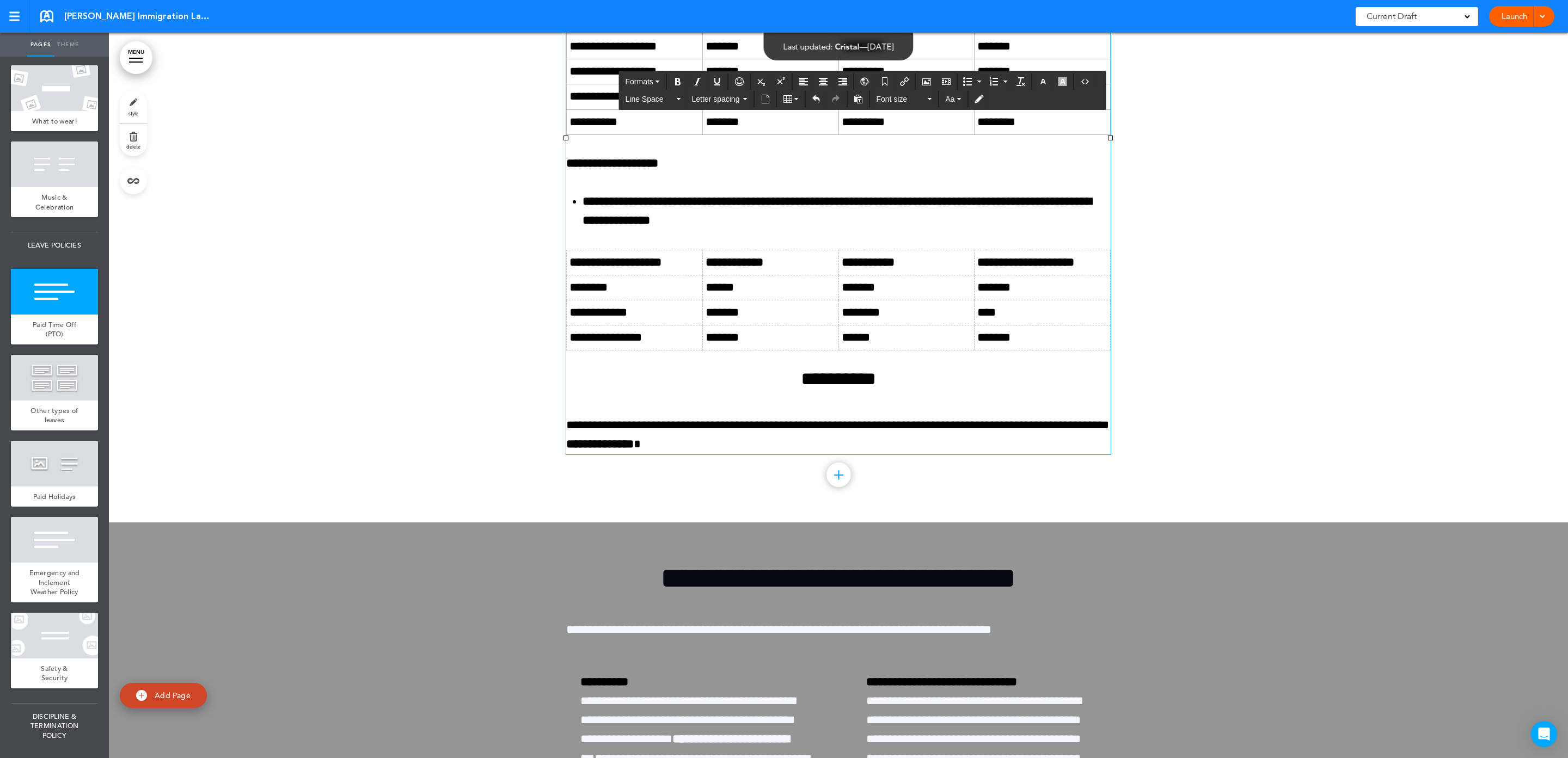
scroll to position [17903, 0]
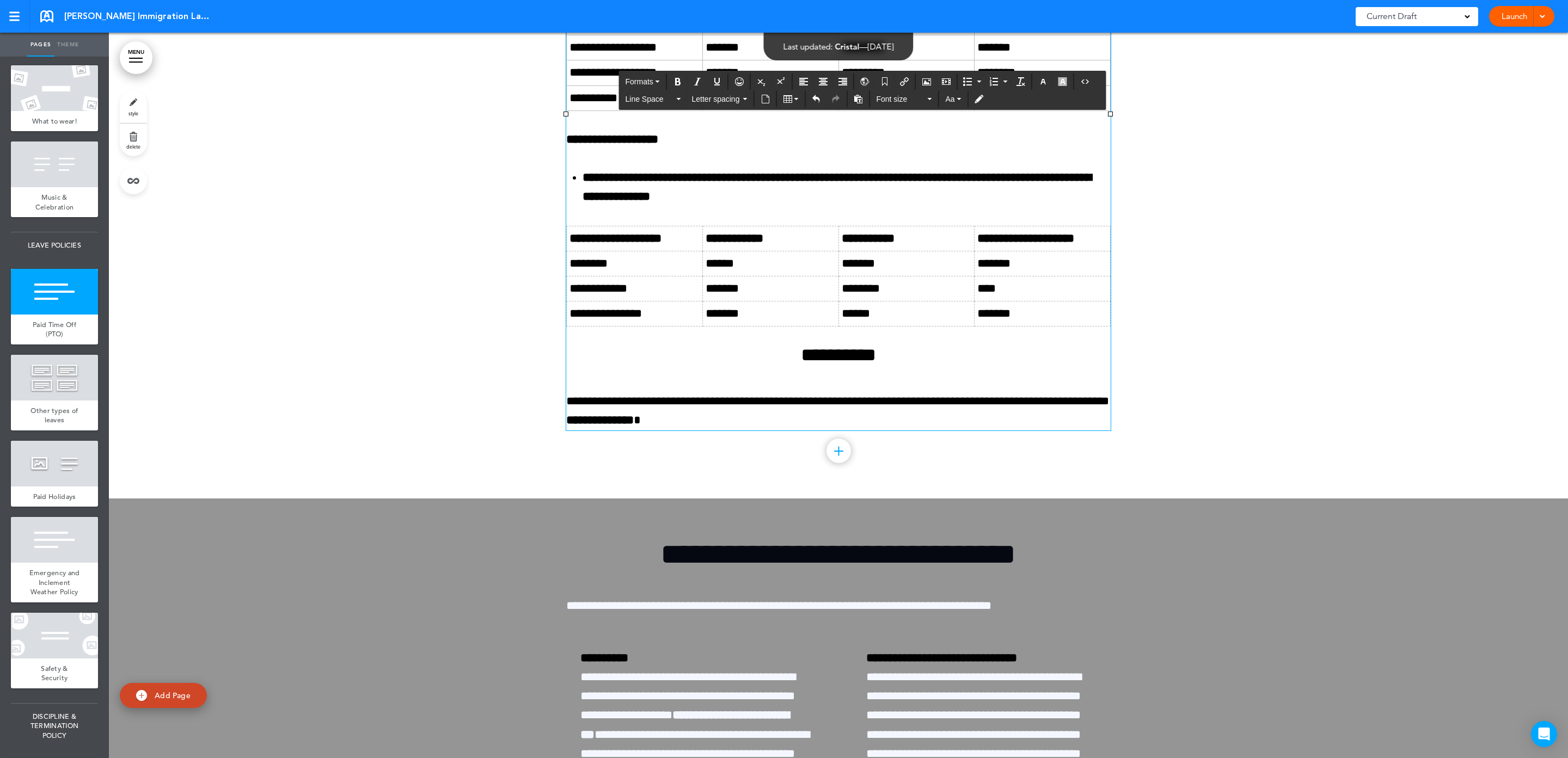
drag, startPoint x: 683, startPoint y: 378, endPoint x: 585, endPoint y: 377, distance: 98.0
drag, startPoint x: 676, startPoint y: 389, endPoint x: 695, endPoint y: 384, distance: 19.6
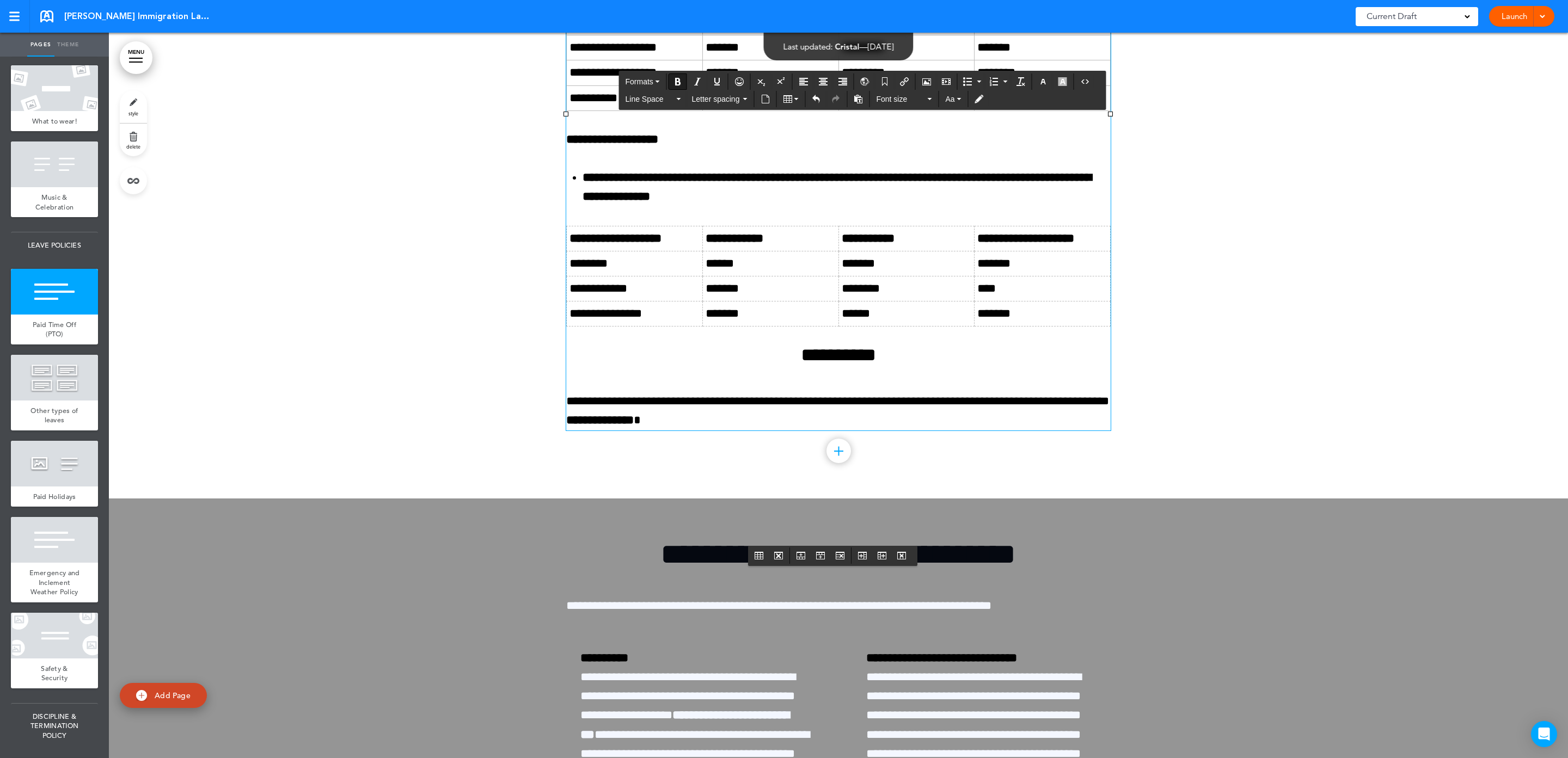
drag, startPoint x: 600, startPoint y: 388, endPoint x: 580, endPoint y: 388, distance: 20.0
drag, startPoint x: 562, startPoint y: 375, endPoint x: 961, endPoint y: 398, distance: 399.7
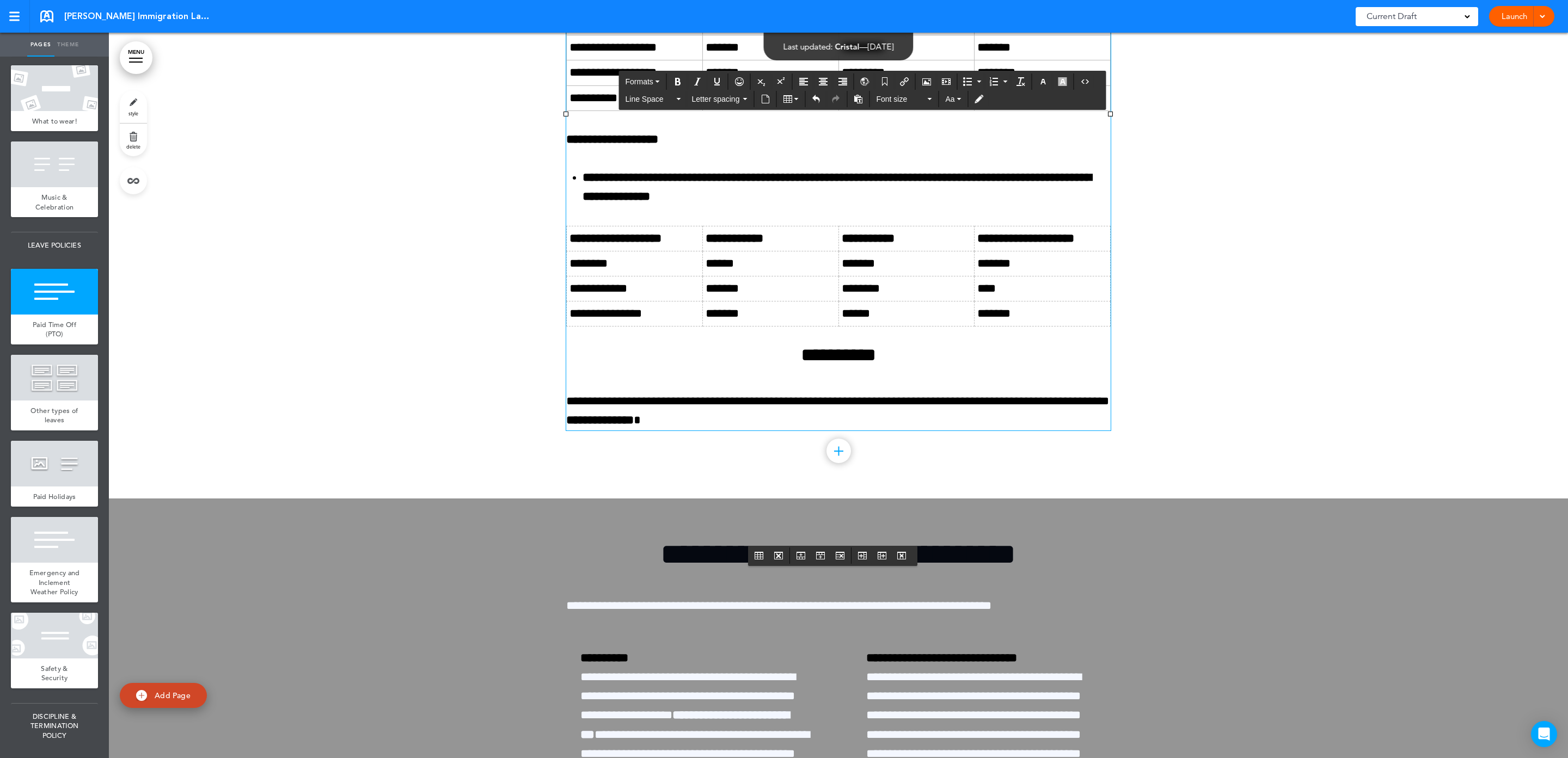
click at [961, 110] on tbody "**********" at bounding box center [838, 22] width 544 height 176
drag, startPoint x: 773, startPoint y: 154, endPoint x: 772, endPoint y: 167, distance: 13.0
drag, startPoint x: 758, startPoint y: 186, endPoint x: 749, endPoint y: 181, distance: 10.3
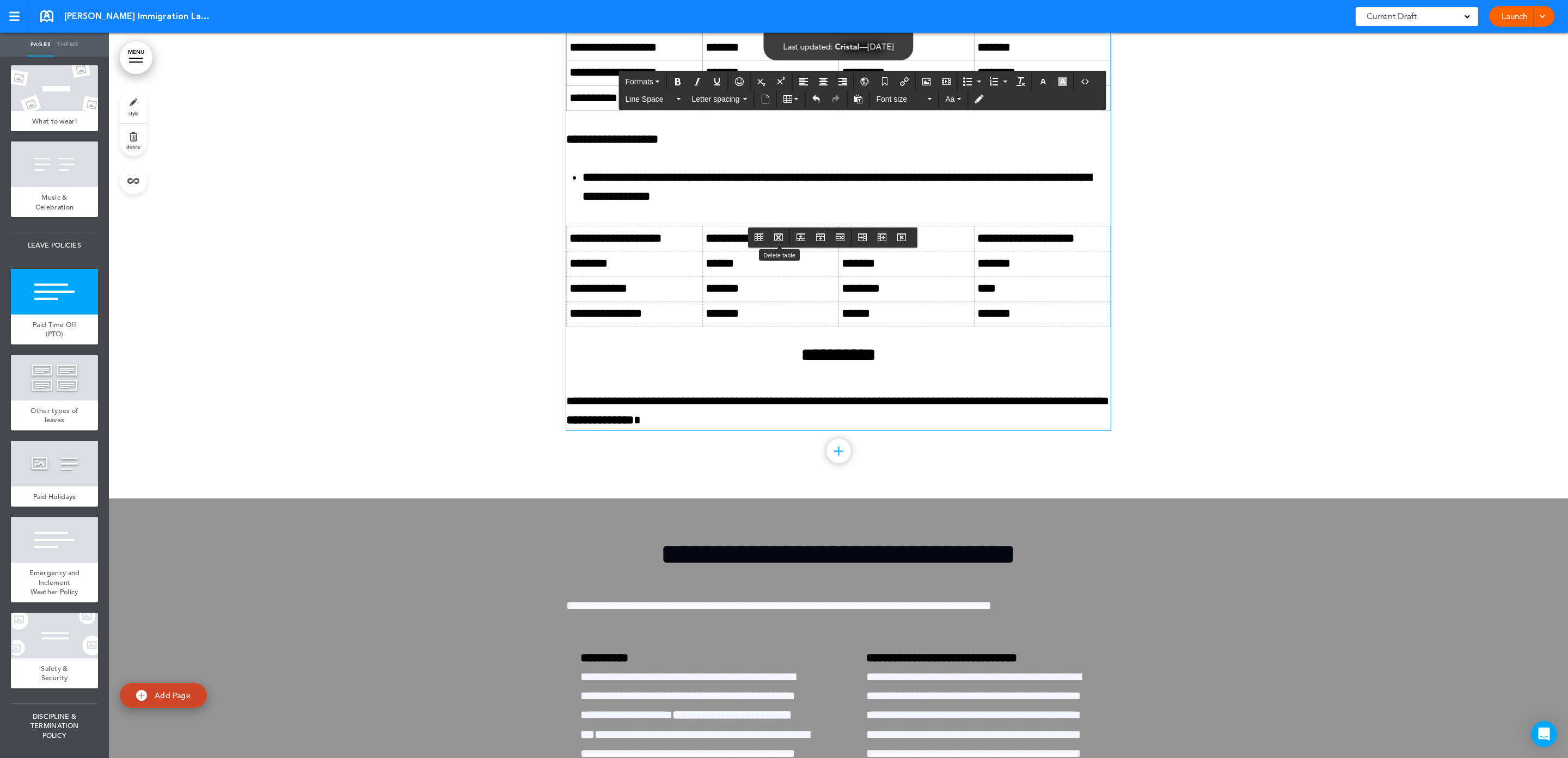
click at [787, 241] on button "Delete table" at bounding box center [778, 238] width 17 height 15
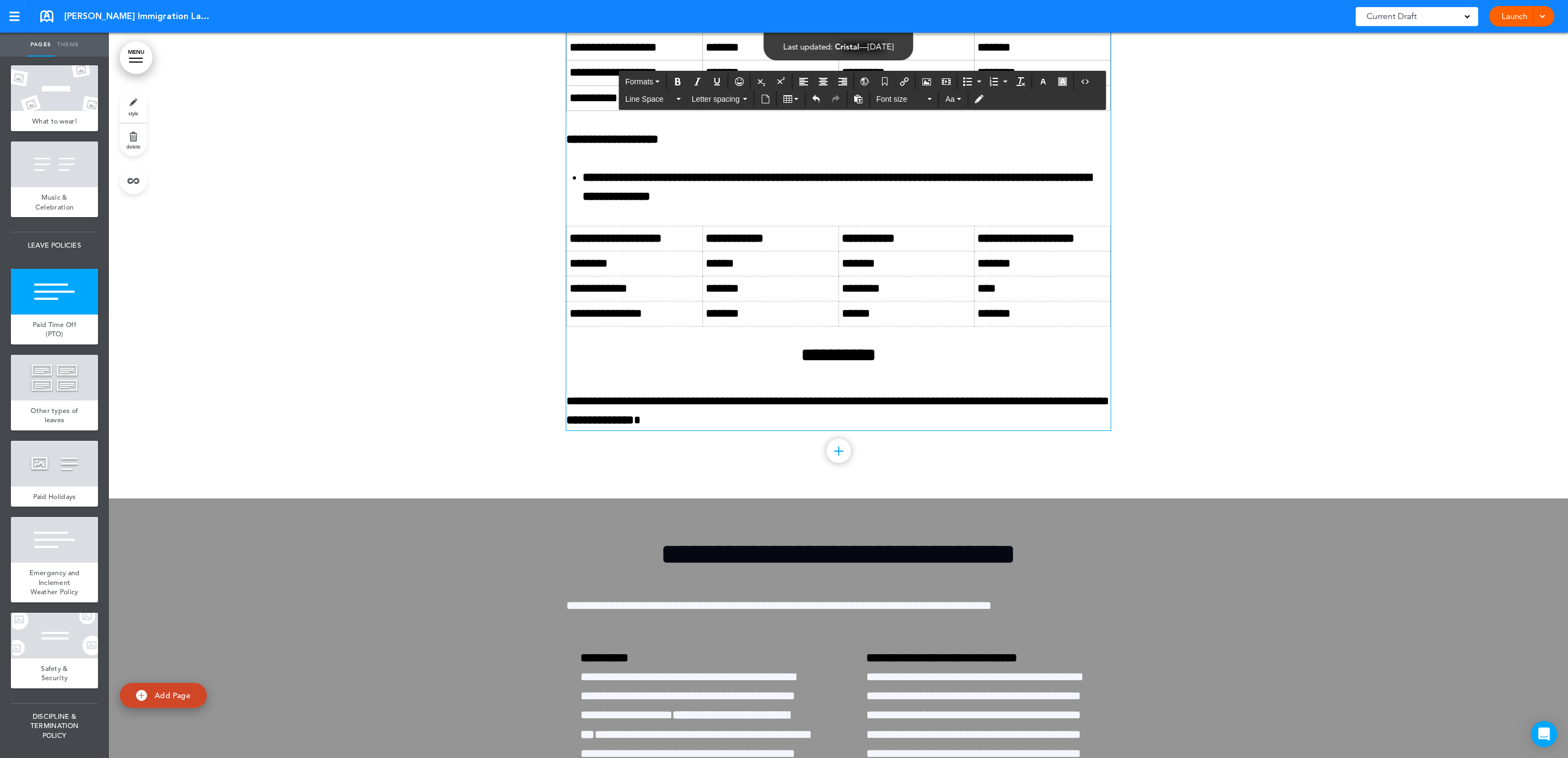
drag, startPoint x: 697, startPoint y: 216, endPoint x: 657, endPoint y: 219, distance: 40.1
drag, startPoint x: 786, startPoint y: 212, endPoint x: 809, endPoint y: 213, distance: 23.0
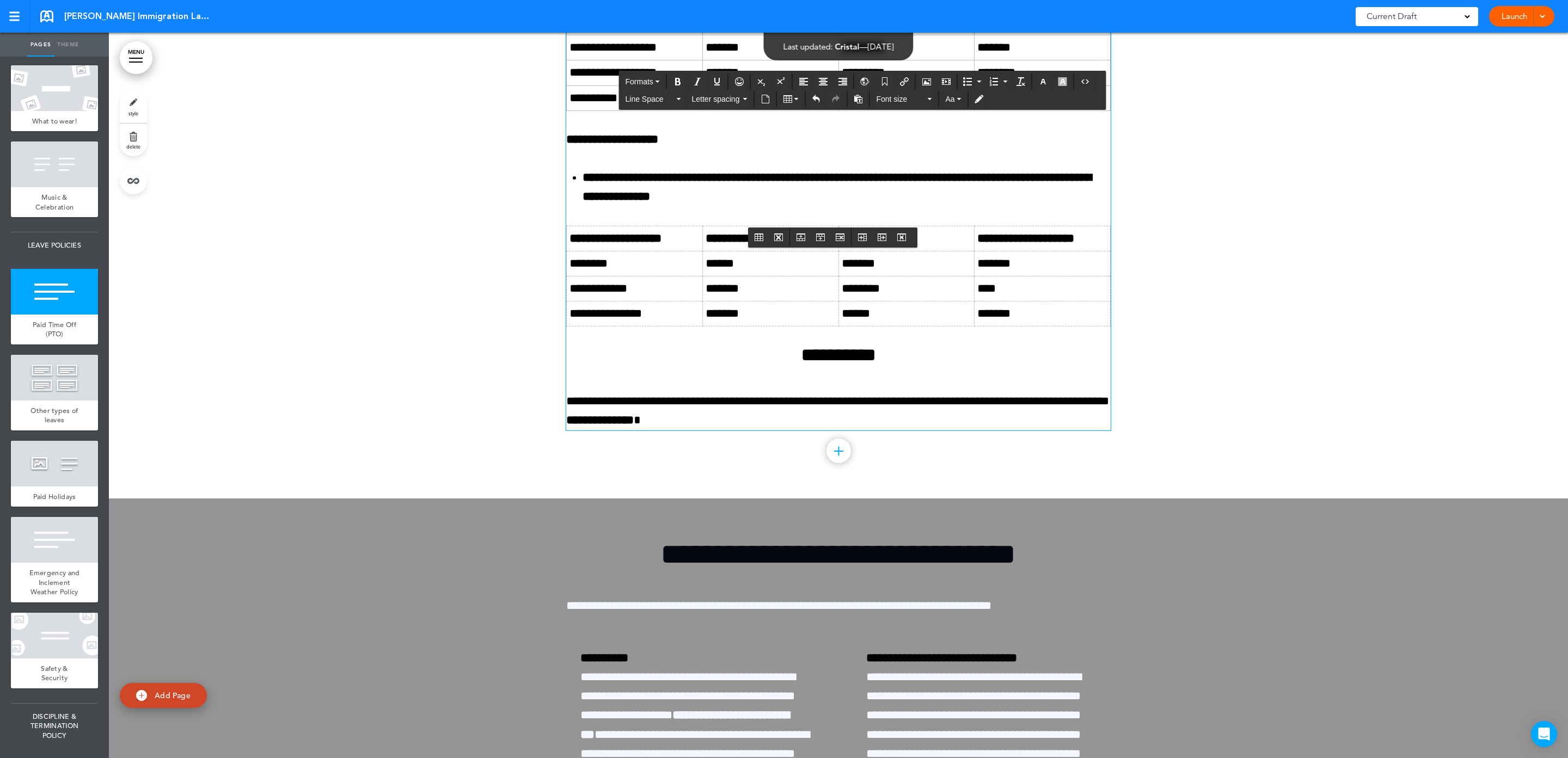
drag, startPoint x: 982, startPoint y: 217, endPoint x: 939, endPoint y: 216, distance: 43.0
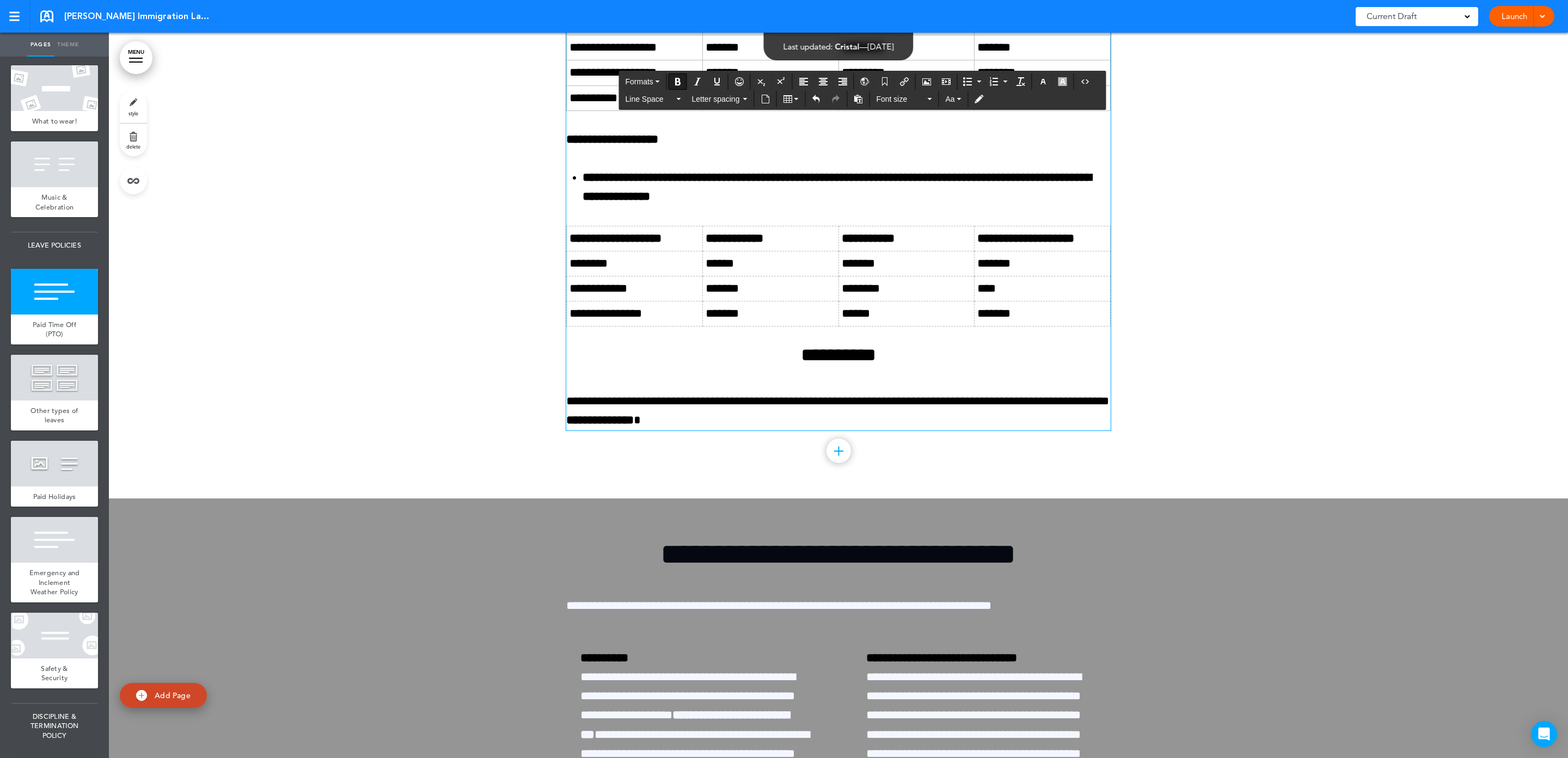
drag, startPoint x: 934, startPoint y: 221, endPoint x: 941, endPoint y: 218, distance: 7.6
click at [836, 238] on button "Delete row" at bounding box center [840, 238] width 17 height 15
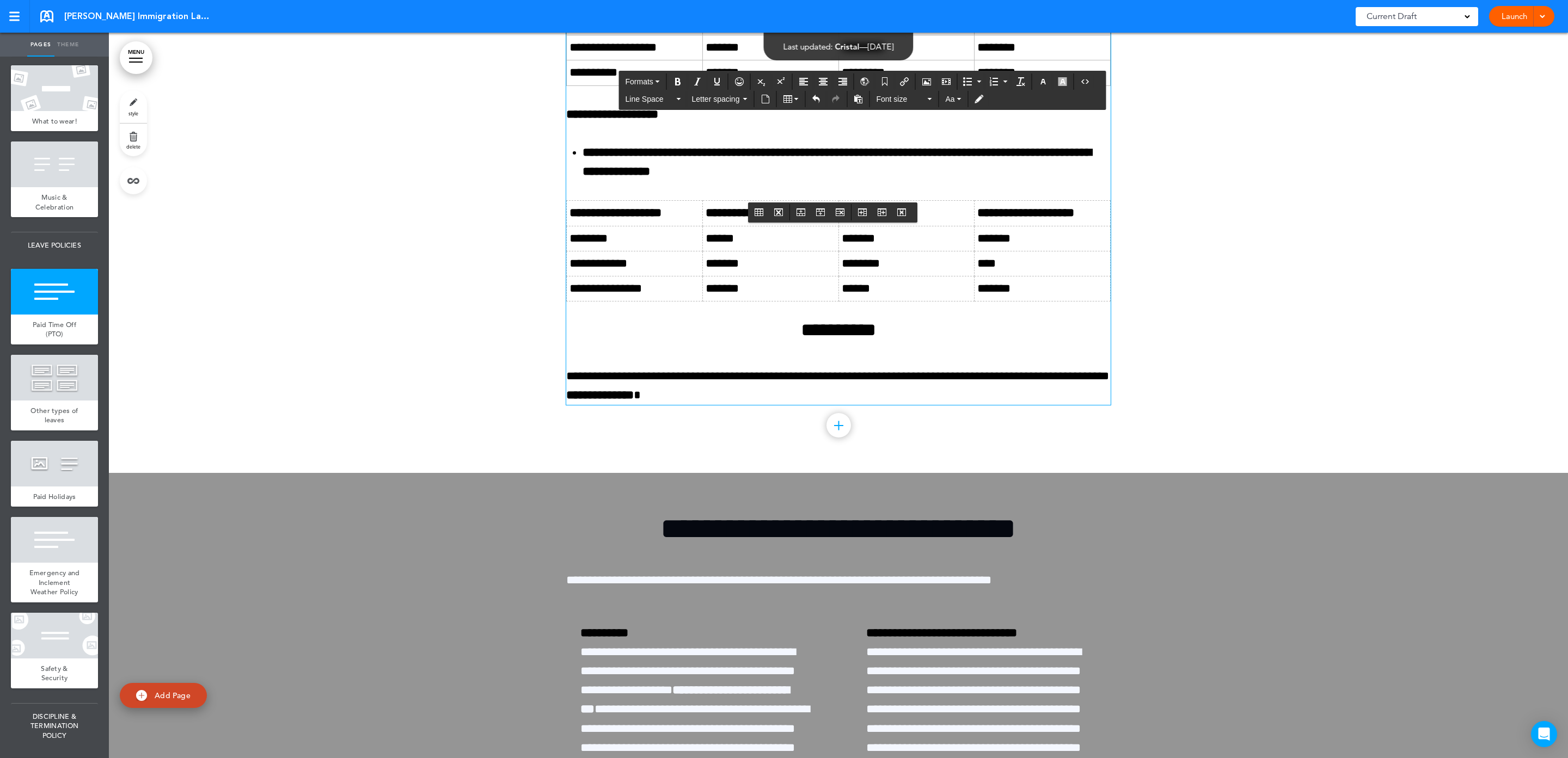
click at [820, 100] on icon "Undo" at bounding box center [816, 99] width 9 height 9
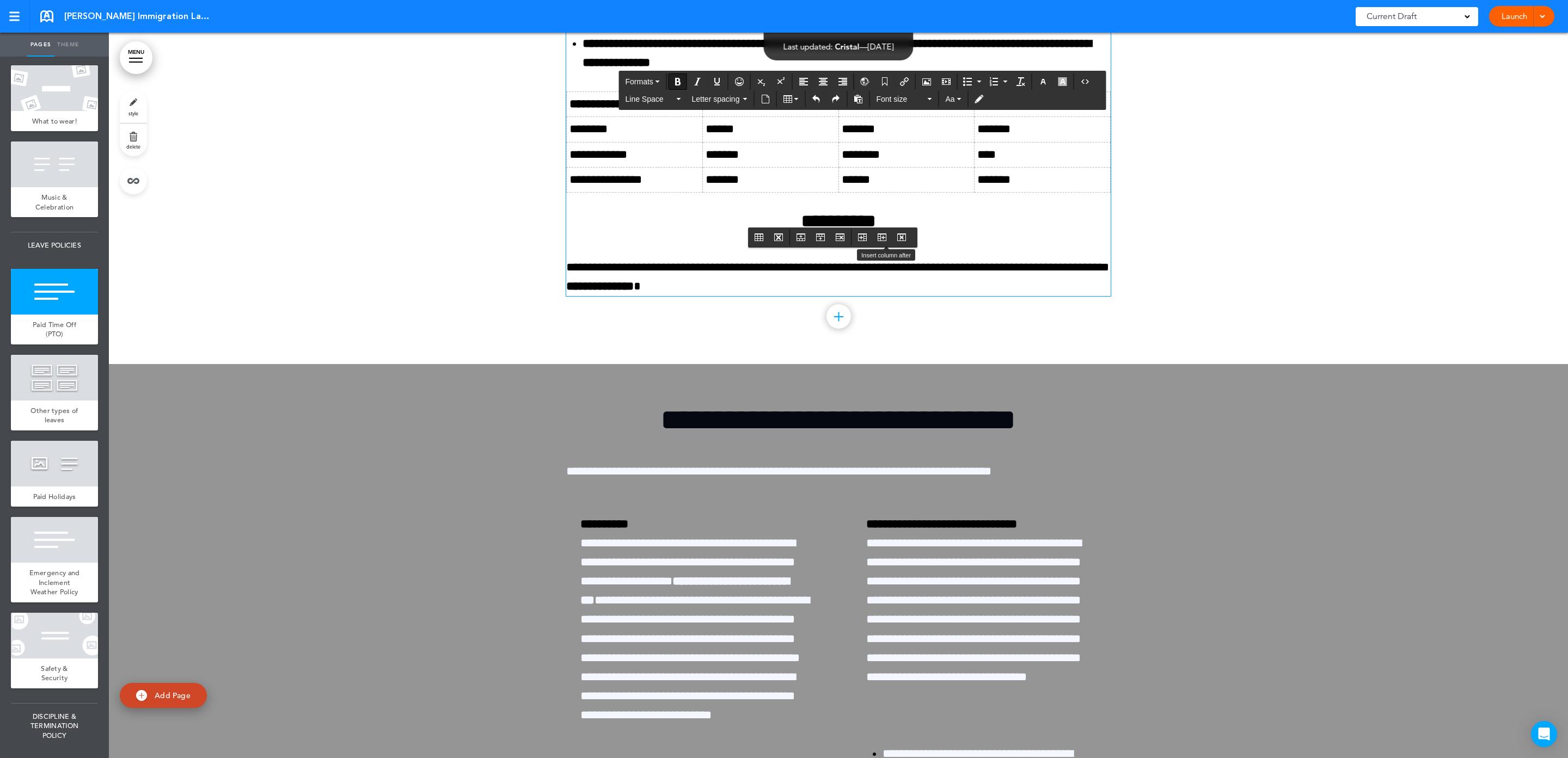
click at [886, 238] on icon "Insert column after" at bounding box center [882, 238] width 9 height 9
click at [910, 238] on button "Delete column" at bounding box center [901, 238] width 17 height 15
click at [902, 236] on icon "Delete column" at bounding box center [902, 238] width 9 height 9
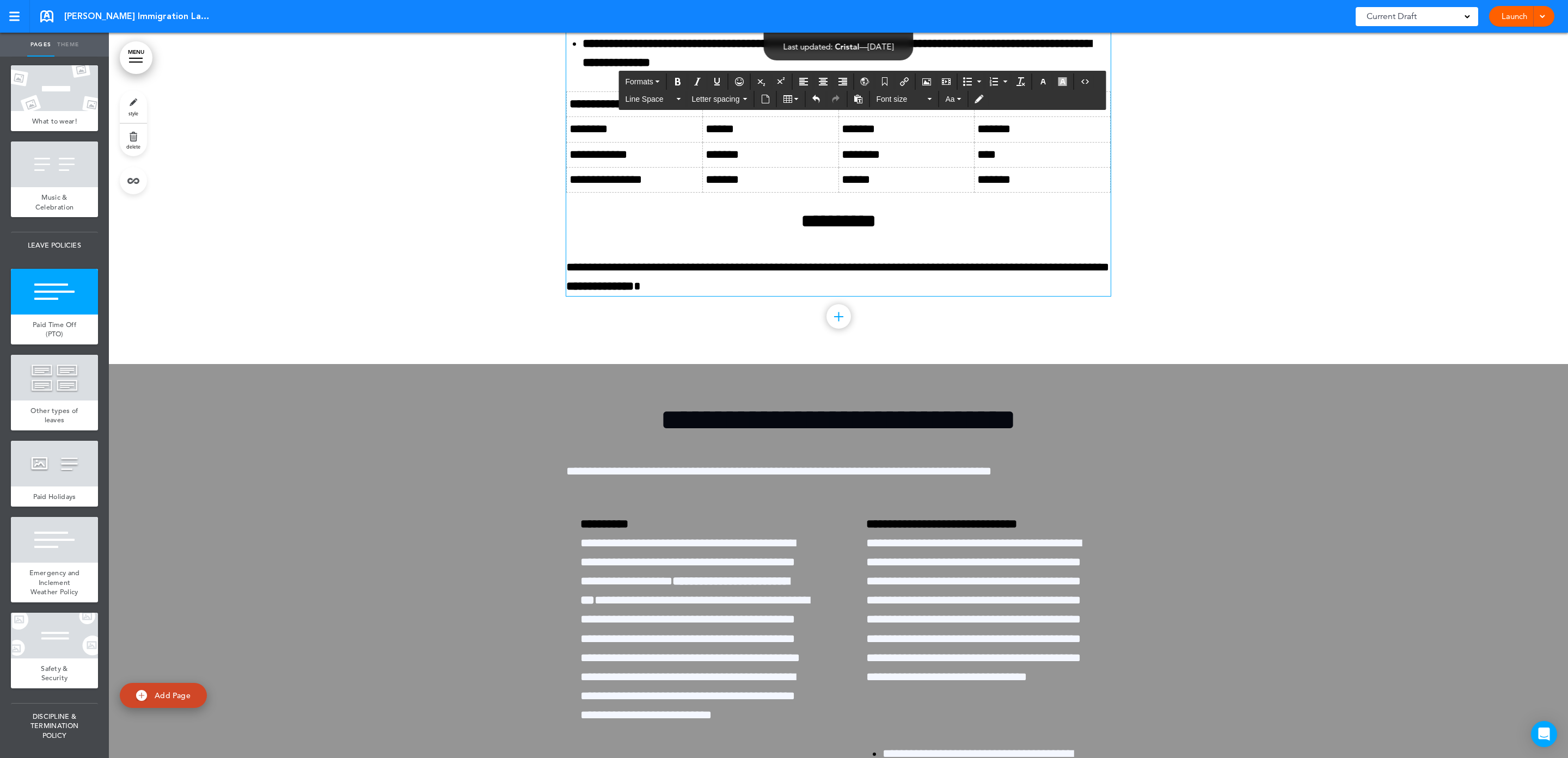
drag, startPoint x: 699, startPoint y: 216, endPoint x: 653, endPoint y: 213, distance: 46.1
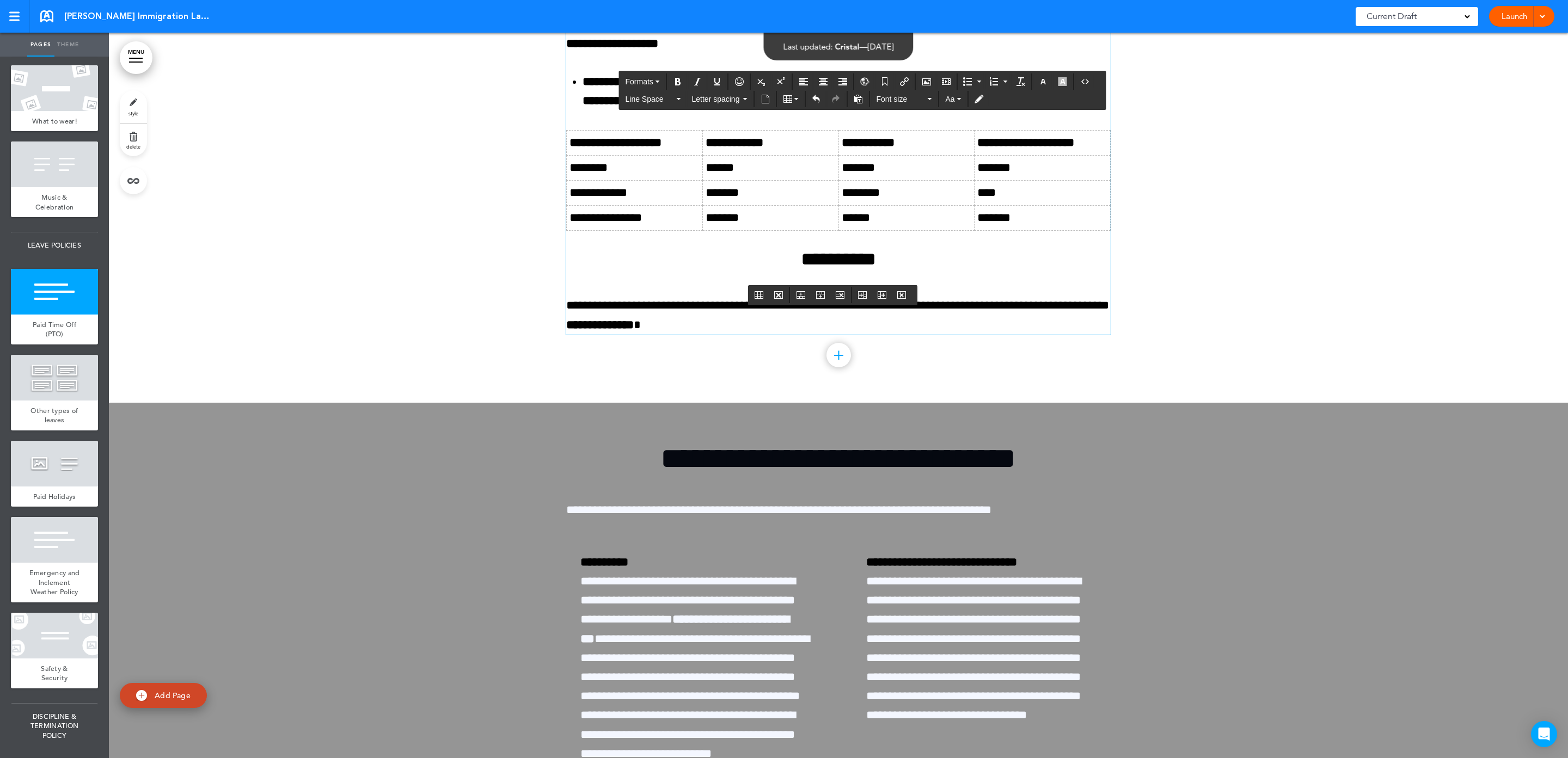
drag, startPoint x: 657, startPoint y: 278, endPoint x: 565, endPoint y: 224, distance: 106.7
